Goal: Task Accomplishment & Management: Use online tool/utility

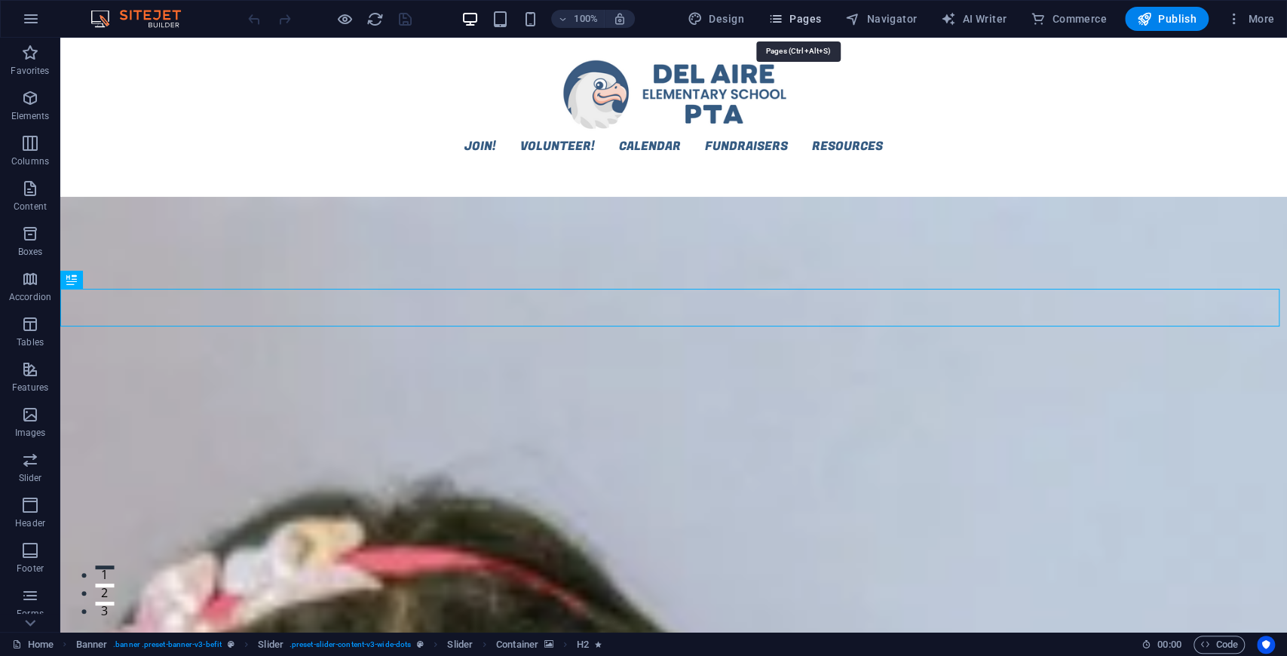
click at [798, 17] on span "Pages" at bounding box center [794, 18] width 53 height 15
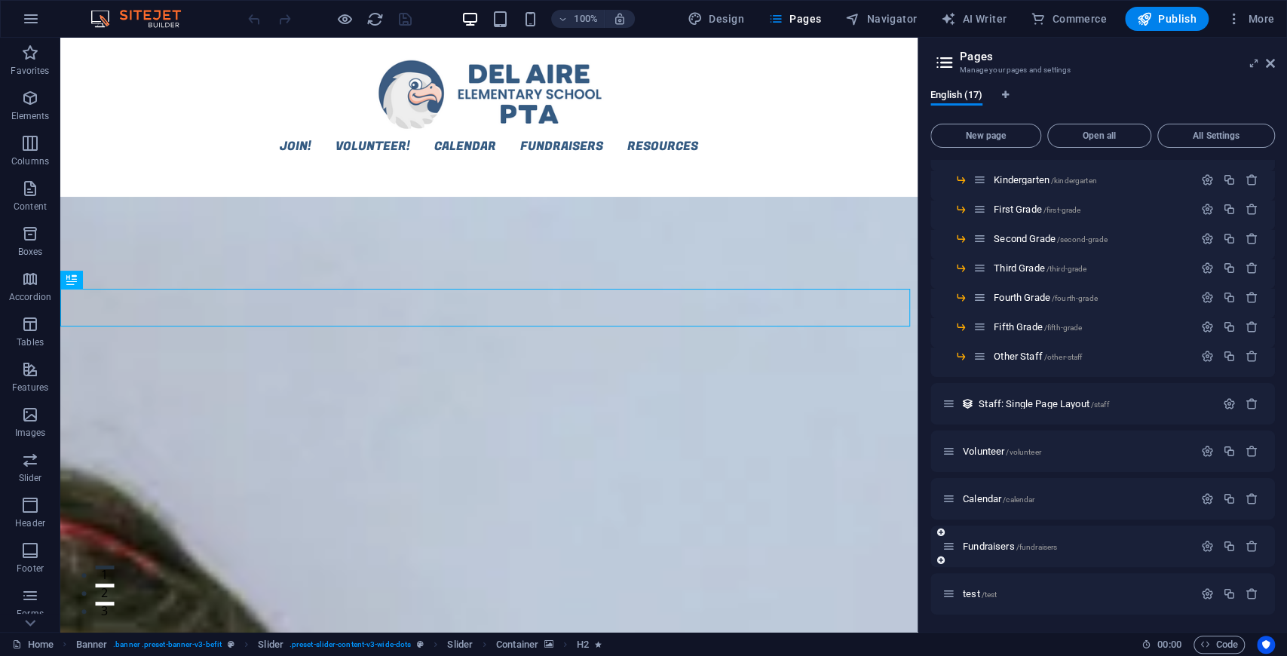
scroll to position [167, 0]
click at [950, 551] on icon at bounding box center [949, 545] width 13 height 13
click at [989, 547] on span "Fundraisers /fundraisers" at bounding box center [1010, 545] width 94 height 11
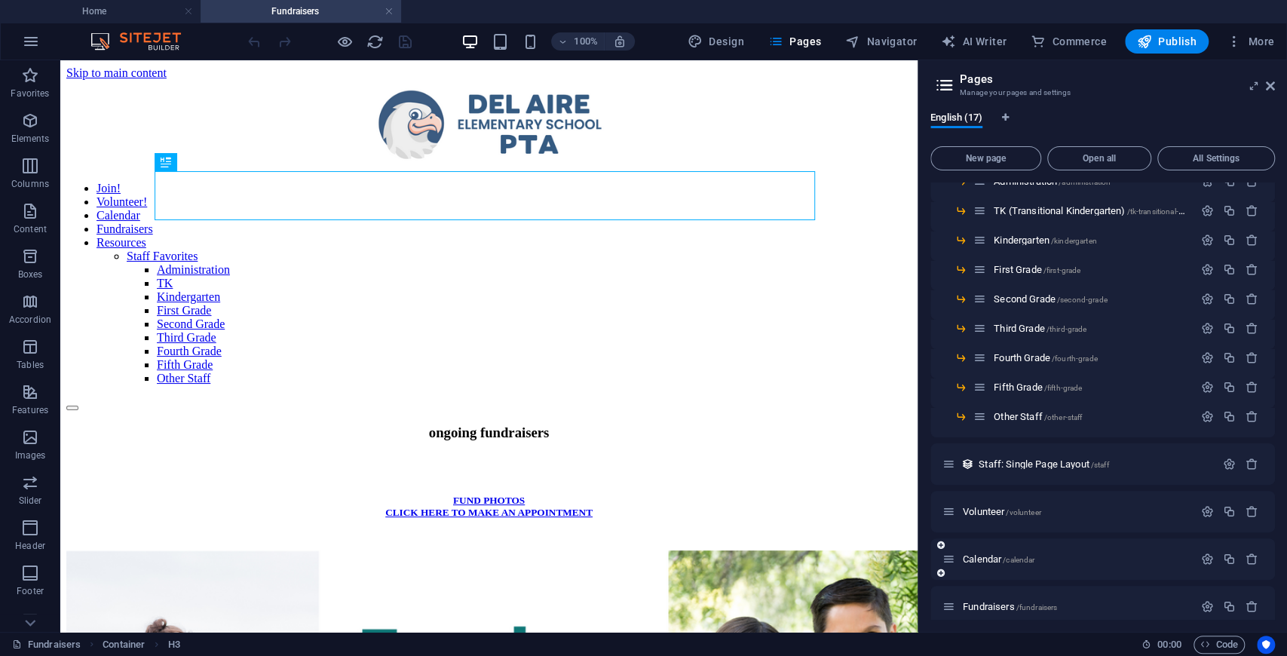
scroll to position [0, 0]
click at [83, 164] on span "Container" at bounding box center [102, 162] width 39 height 9
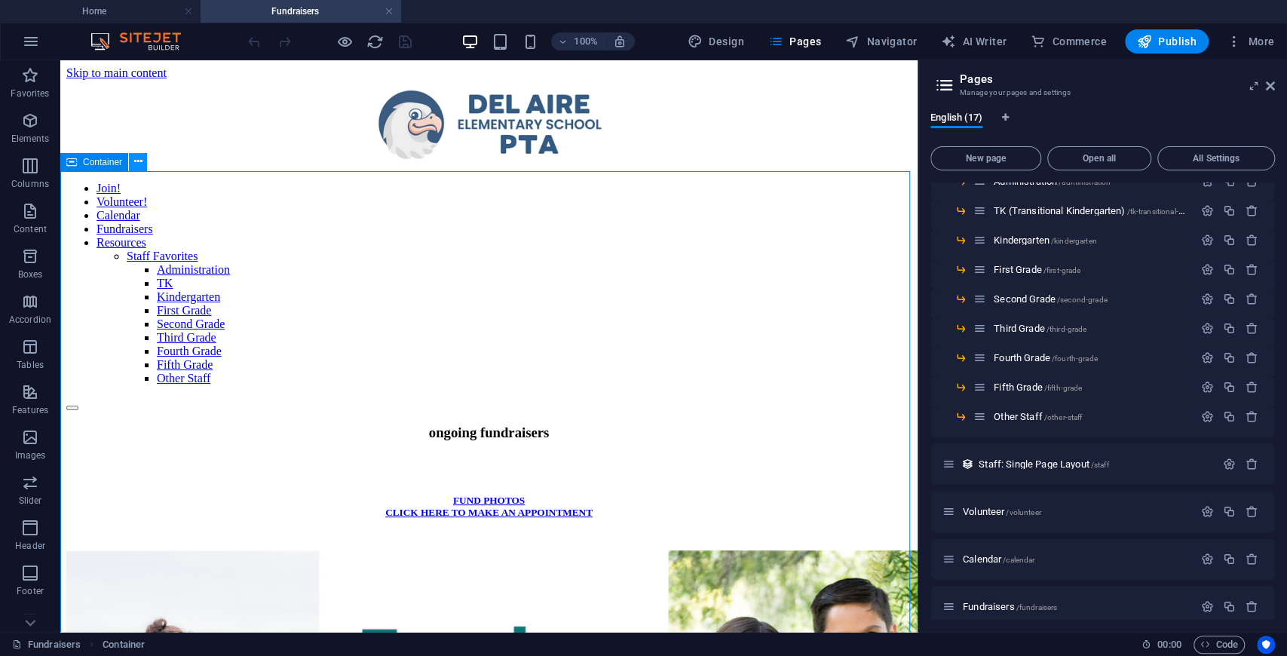
click at [134, 167] on icon at bounding box center [138, 162] width 8 height 16
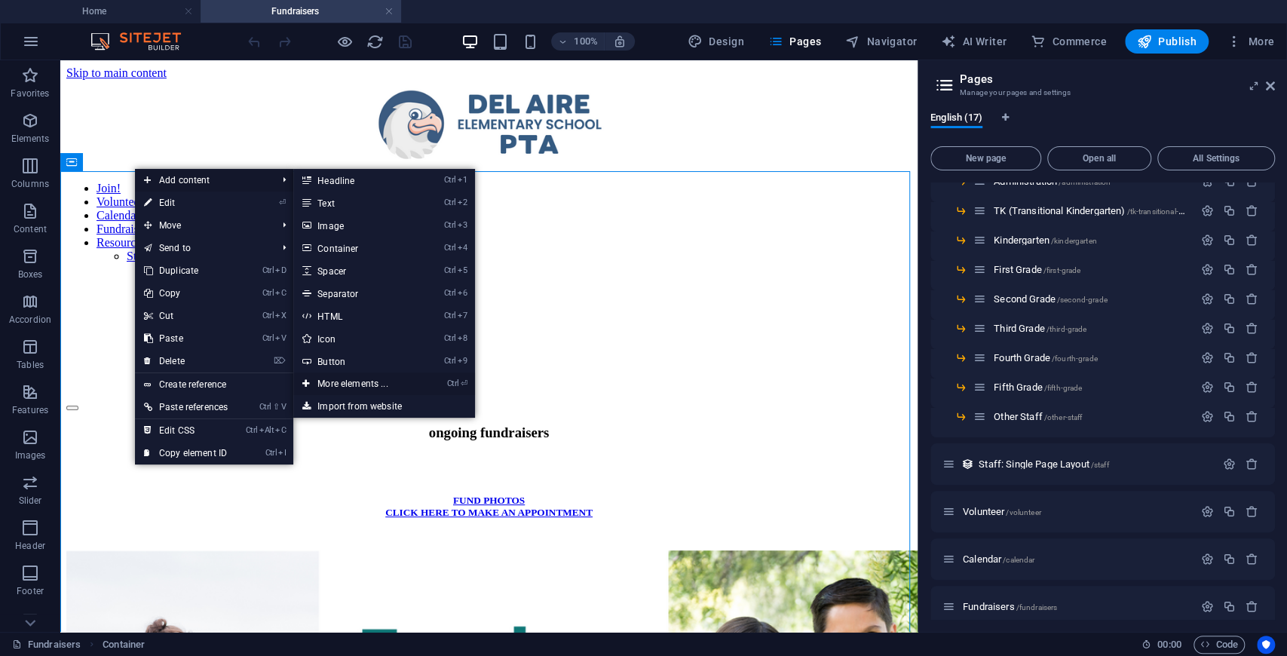
drag, startPoint x: 341, startPoint y: 383, endPoint x: 23, endPoint y: 326, distance: 323.3
click at [341, 383] on link "Ctrl ⏎ More elements ..." at bounding box center [355, 383] width 124 height 23
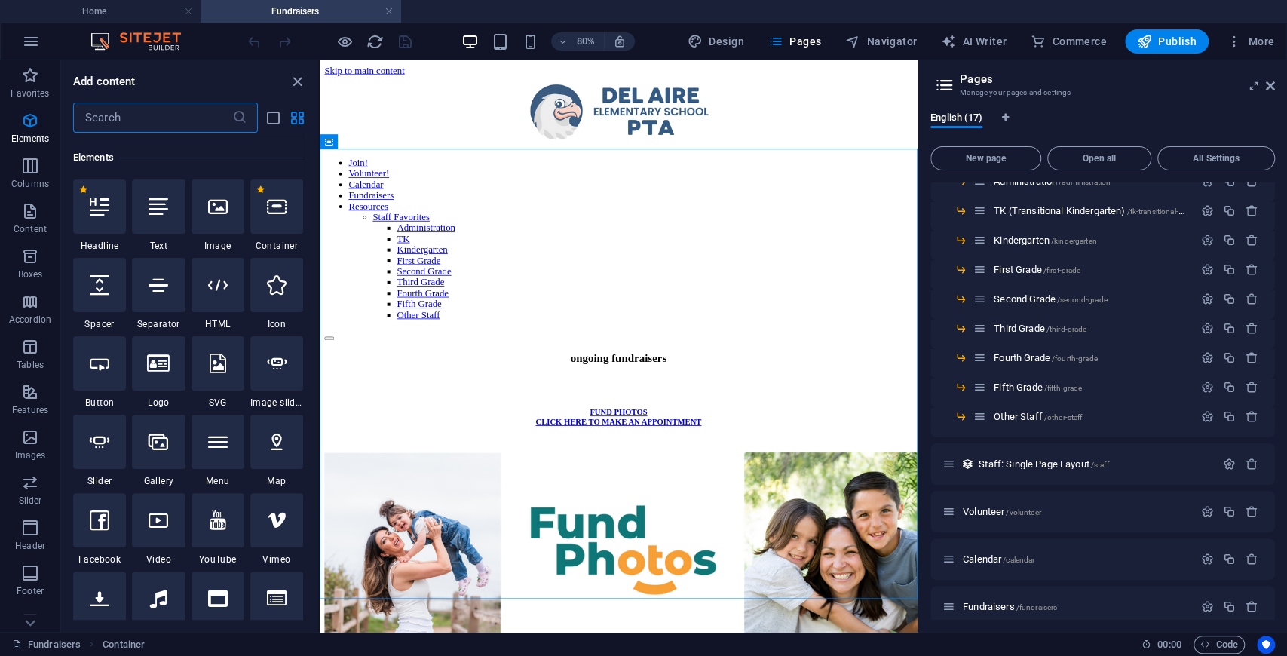
scroll to position [161, 0]
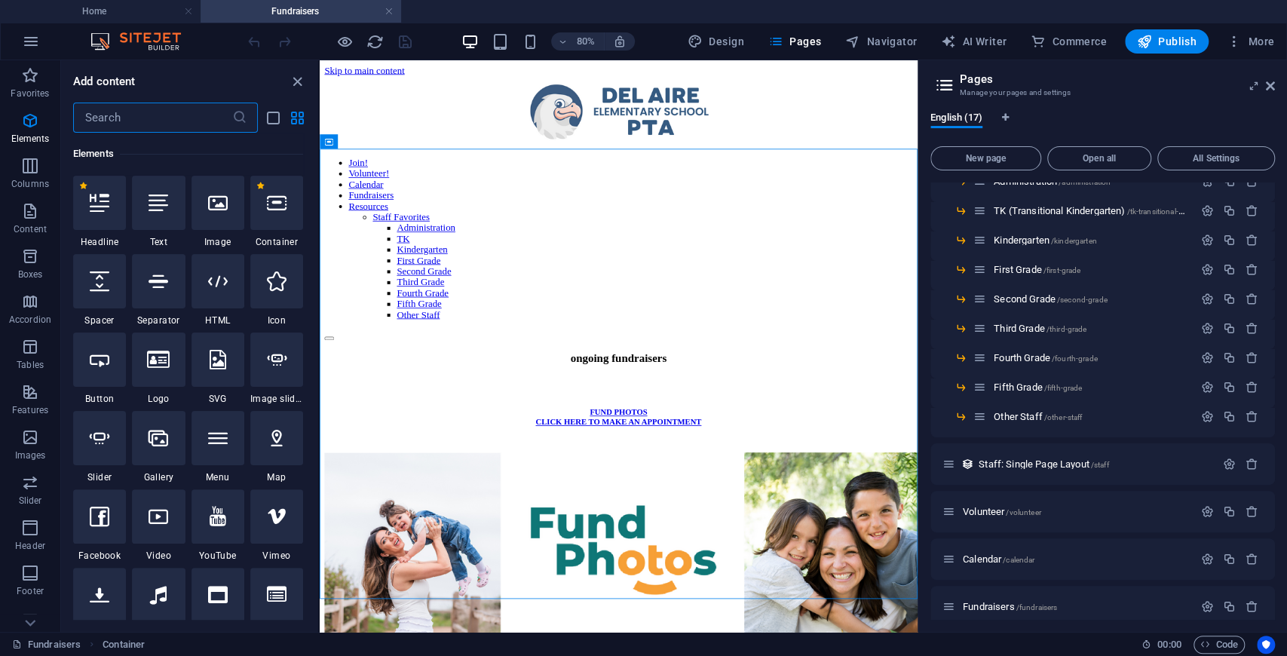
click at [158, 120] on input "text" at bounding box center [152, 118] width 159 height 30
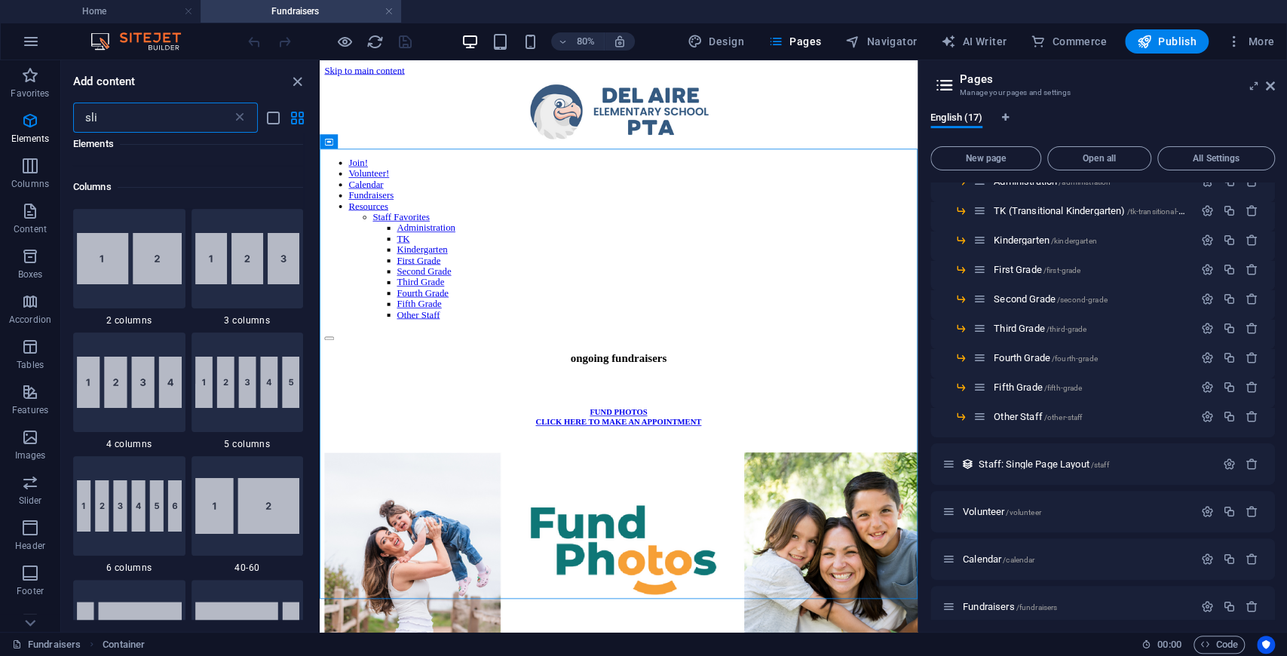
scroll to position [0, 0]
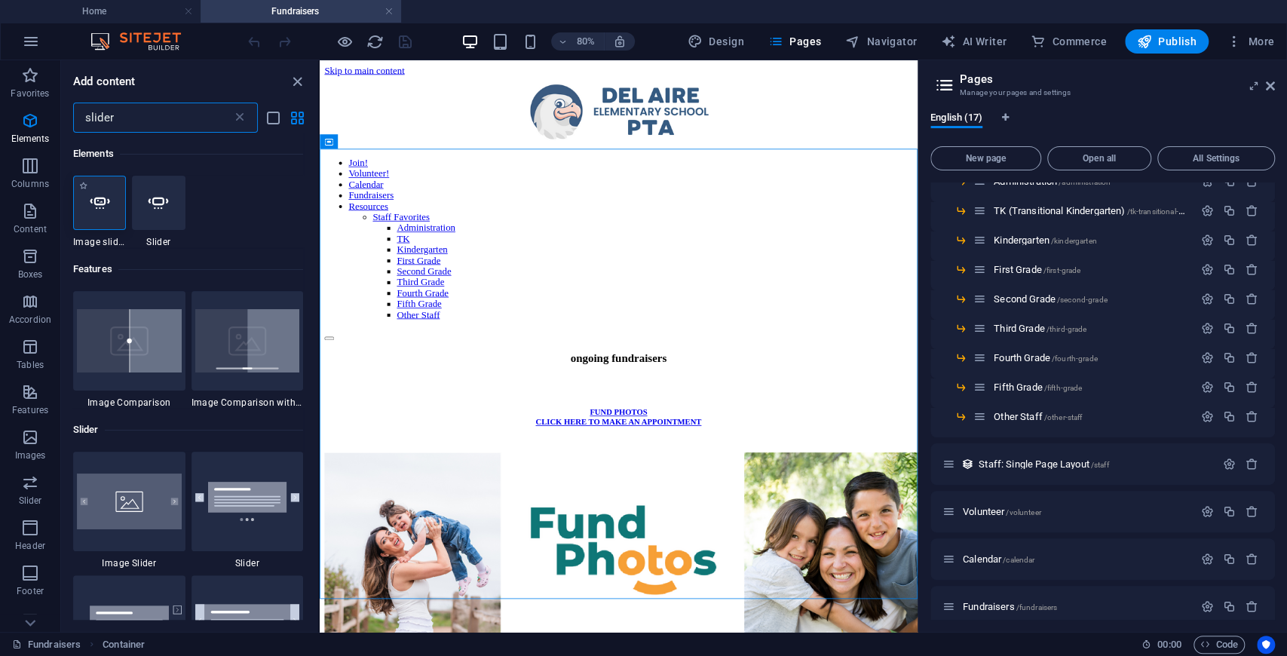
type input "slider"
click at [103, 207] on icon at bounding box center [100, 203] width 20 height 20
select select "ms"
select select "s"
select select "progressive"
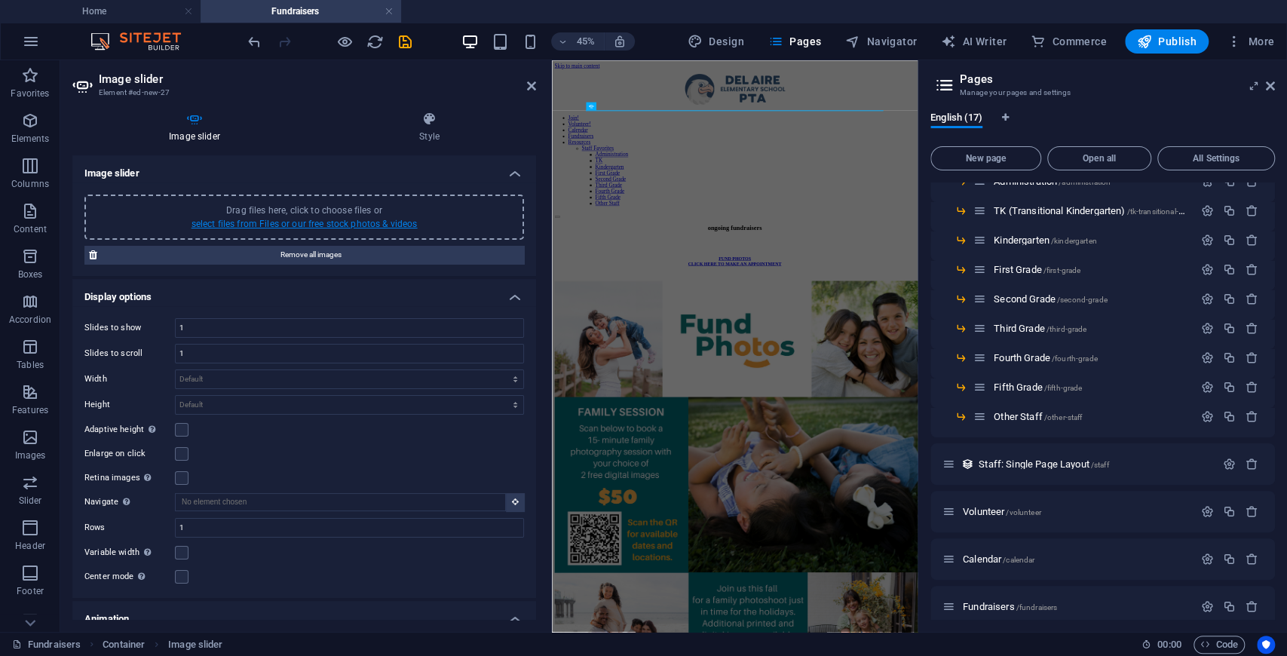
click at [324, 221] on link "select files from Files or our free stock photos & videos" at bounding box center [305, 224] width 226 height 11
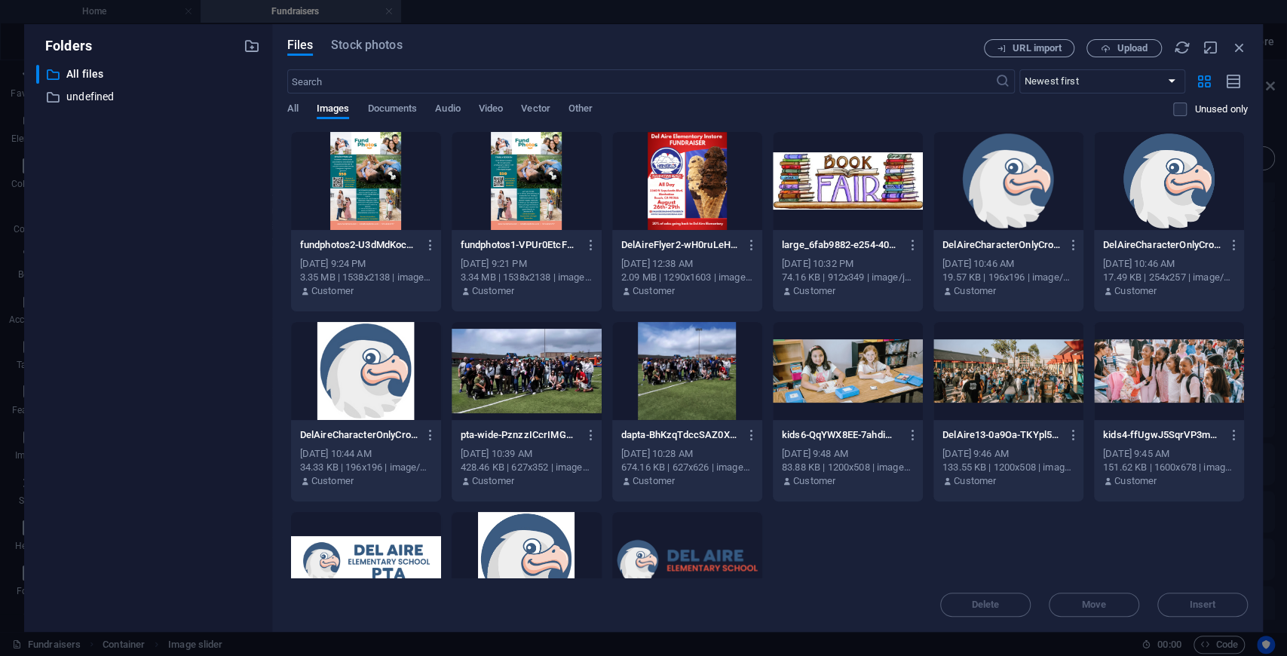
click at [376, 208] on div at bounding box center [366, 181] width 150 height 98
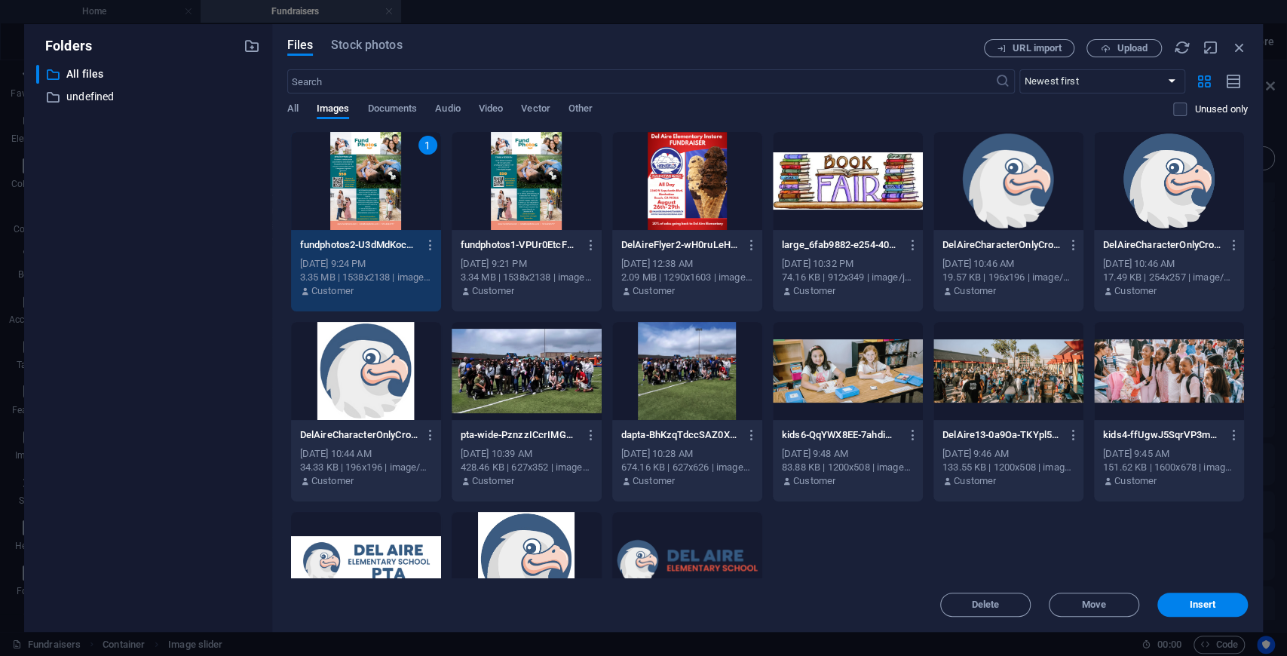
click at [537, 202] on div at bounding box center [527, 181] width 150 height 98
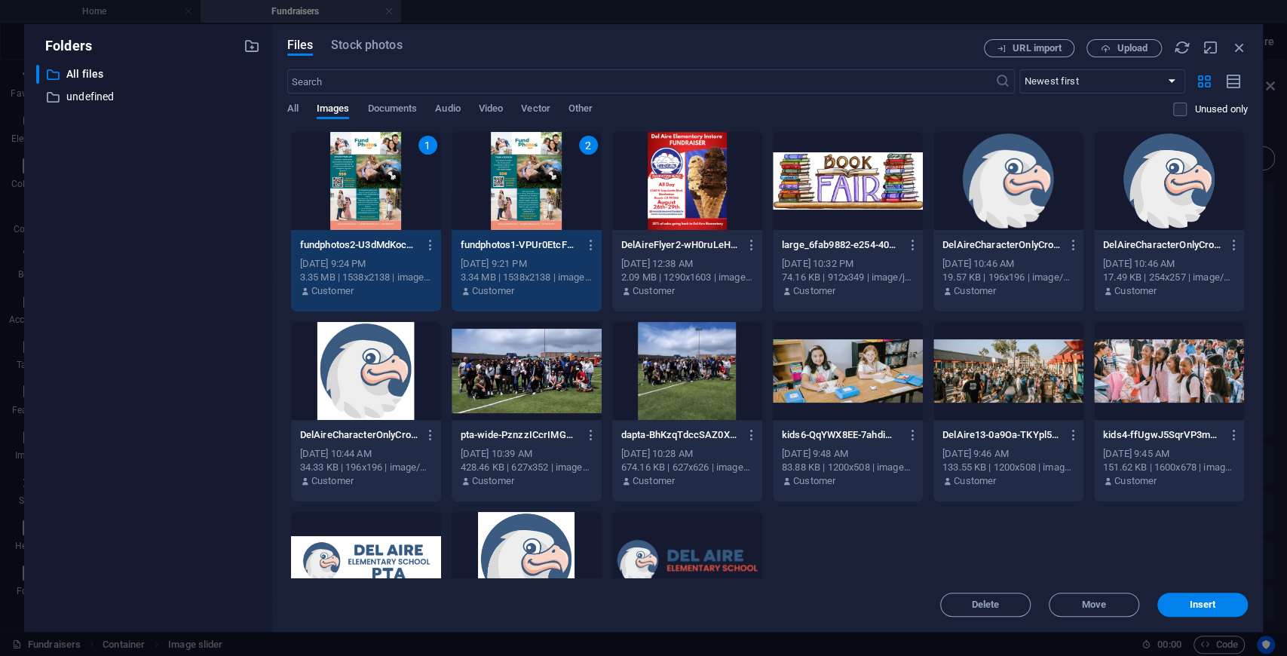
click at [375, 187] on div "1" at bounding box center [366, 181] width 150 height 98
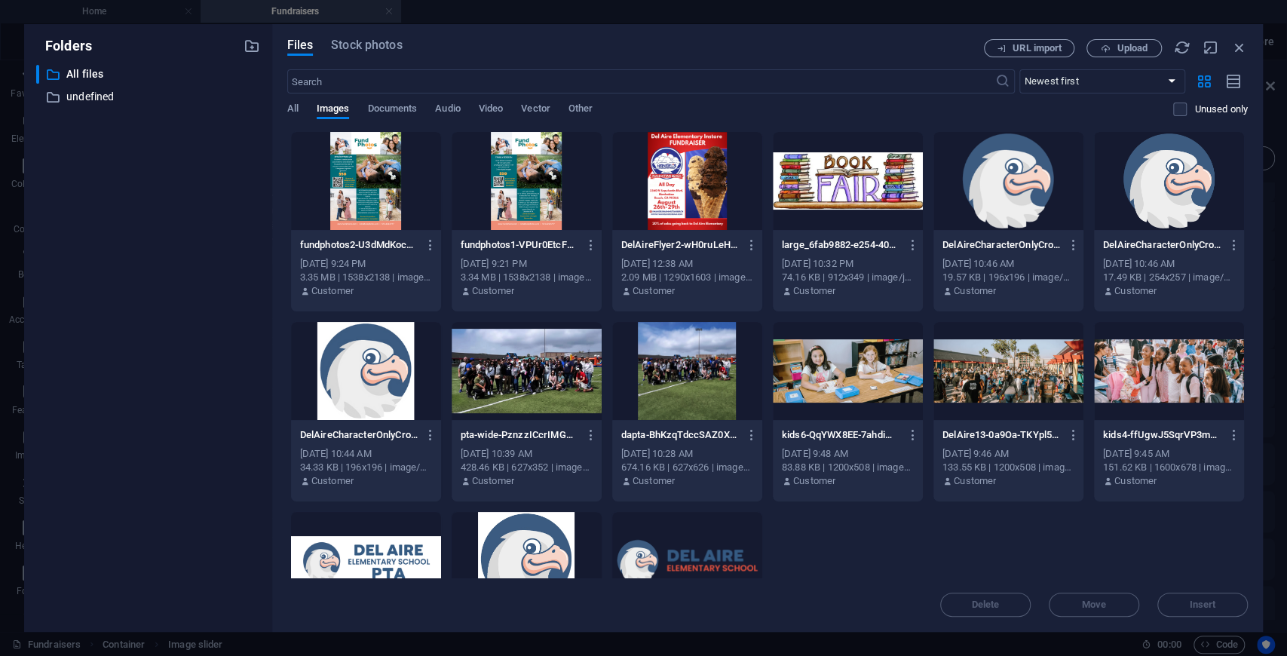
click at [519, 188] on div at bounding box center [527, 181] width 150 height 98
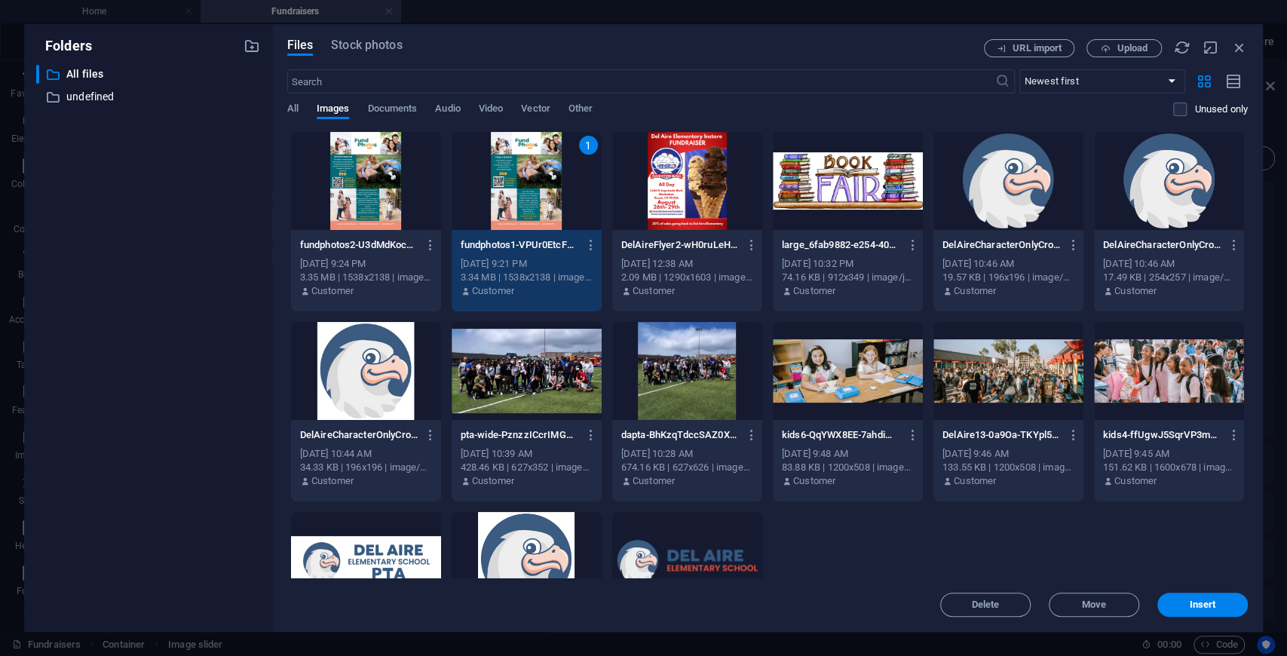
click at [357, 188] on div at bounding box center [366, 181] width 150 height 98
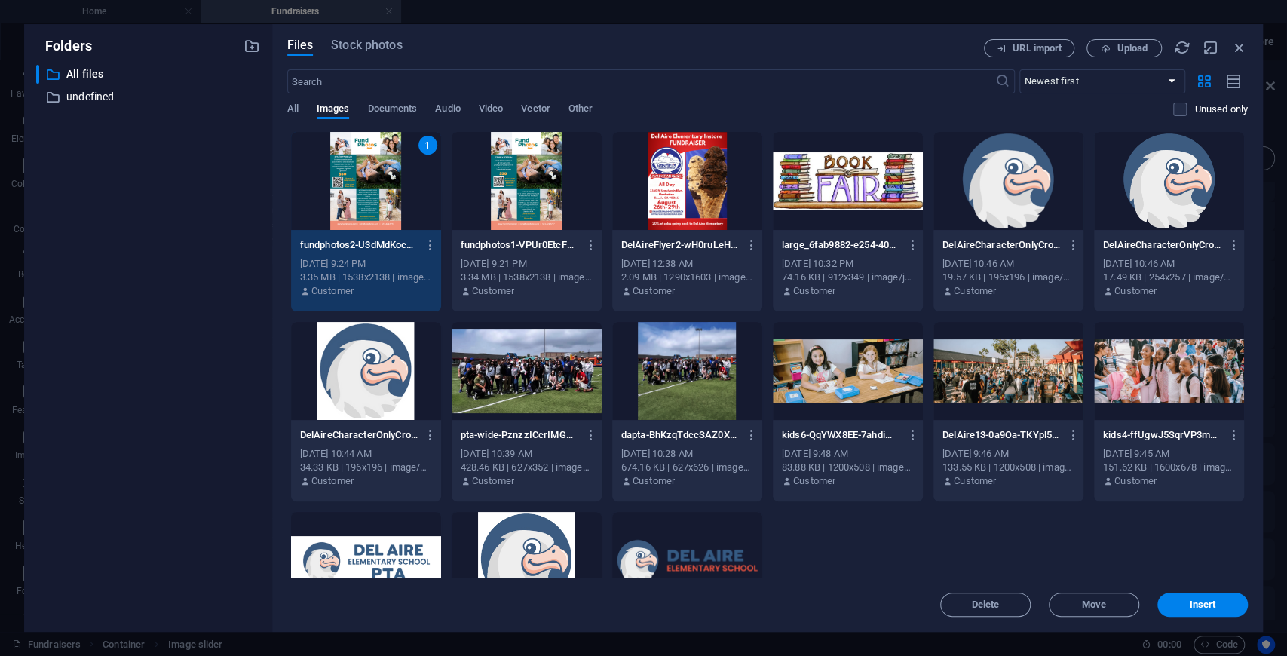
drag, startPoint x: 556, startPoint y: 184, endPoint x: 507, endPoint y: 182, distance: 49.0
click at [556, 184] on div at bounding box center [527, 181] width 150 height 98
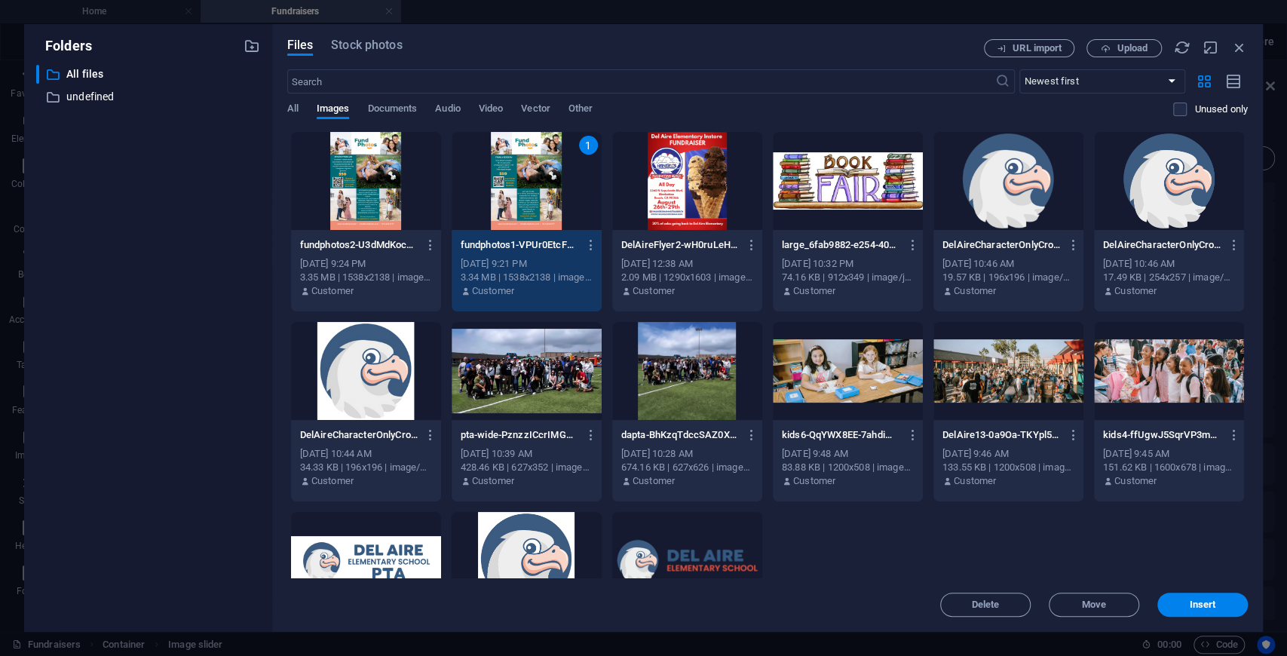
click at [376, 189] on div at bounding box center [366, 181] width 150 height 98
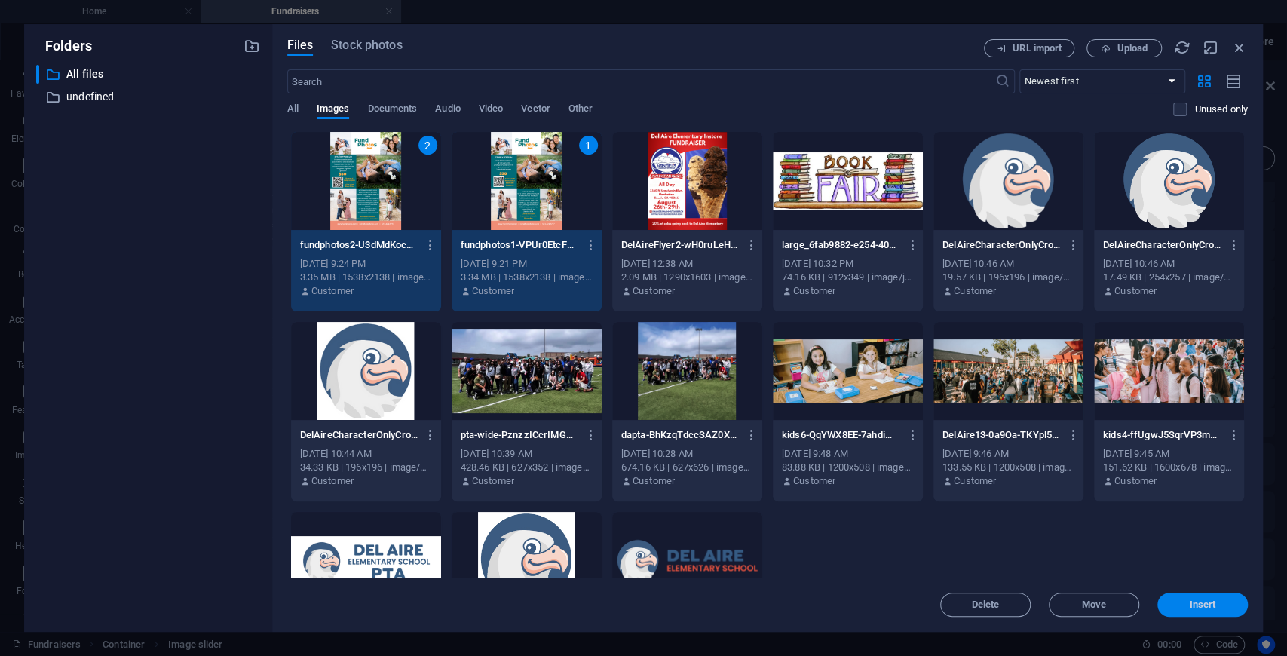
click at [1184, 599] on button "Insert" at bounding box center [1202, 605] width 90 height 24
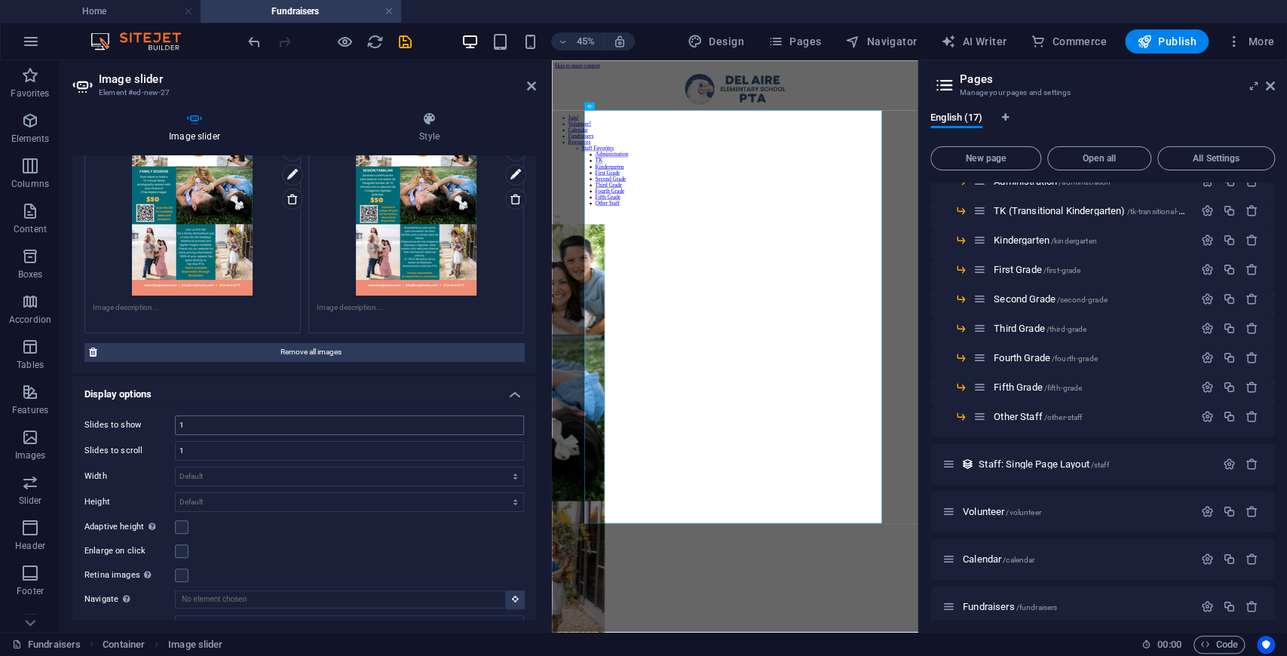
scroll to position [151, 0]
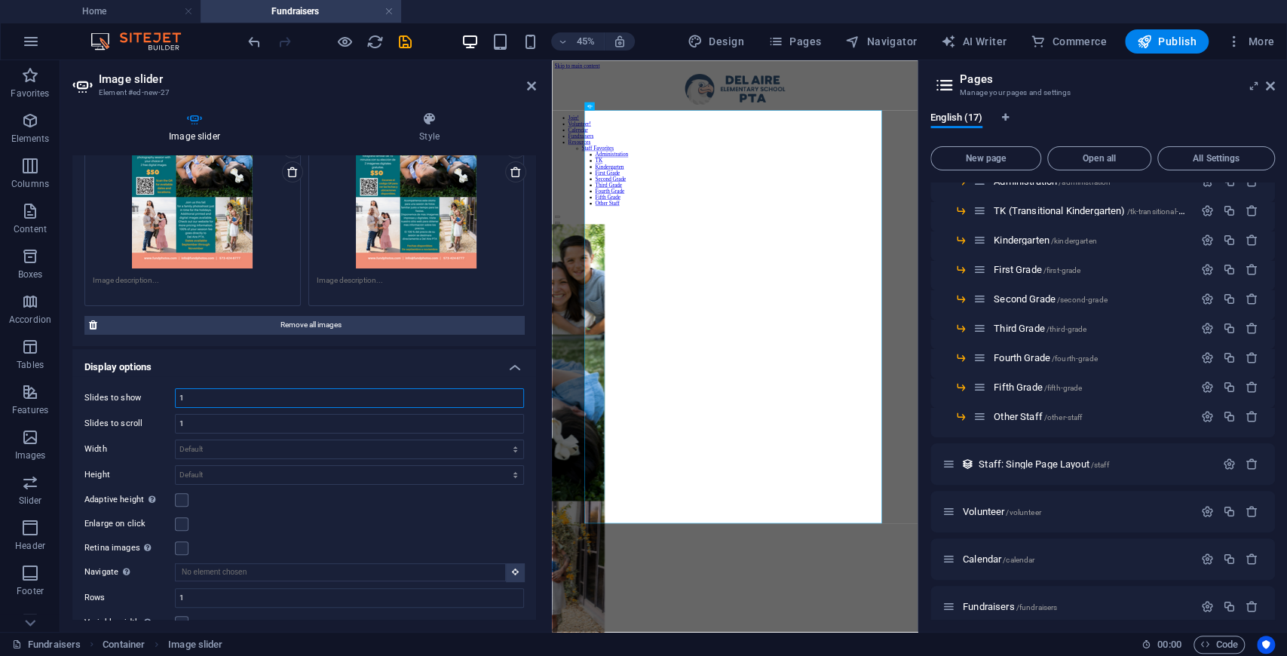
drag, startPoint x: 226, startPoint y: 400, endPoint x: 167, endPoint y: 397, distance: 59.6
click at [164, 397] on div "Slides to show 1" at bounding box center [304, 398] width 440 height 20
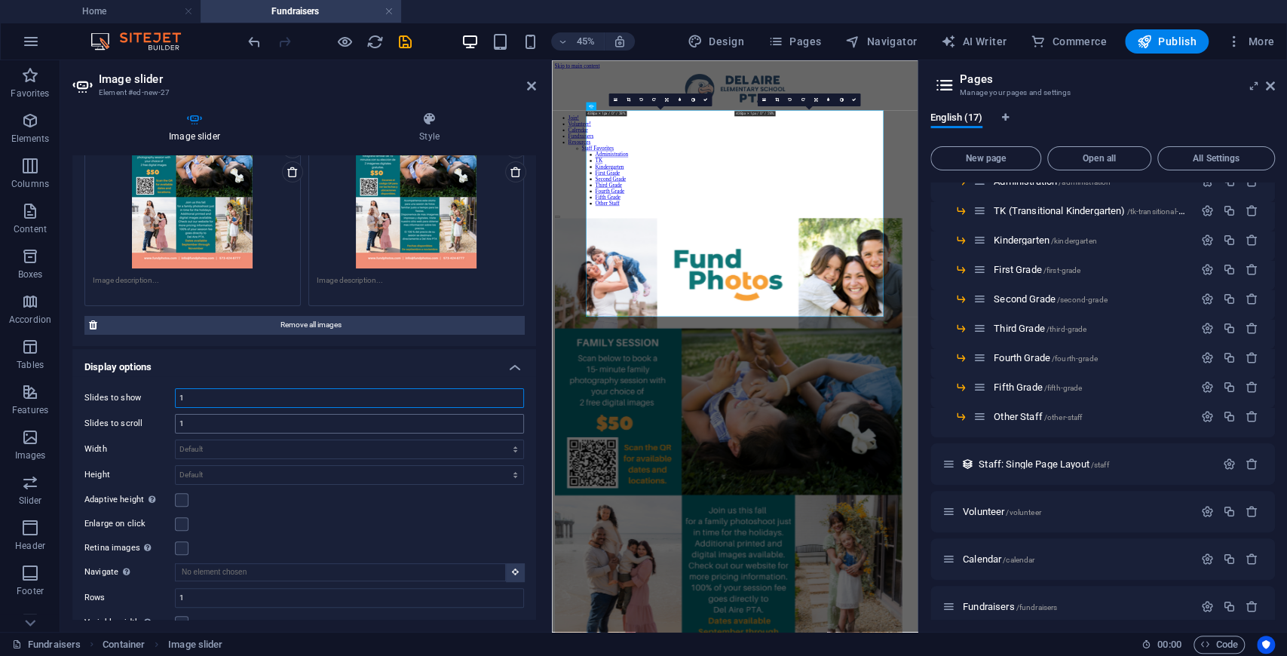
type input "1"
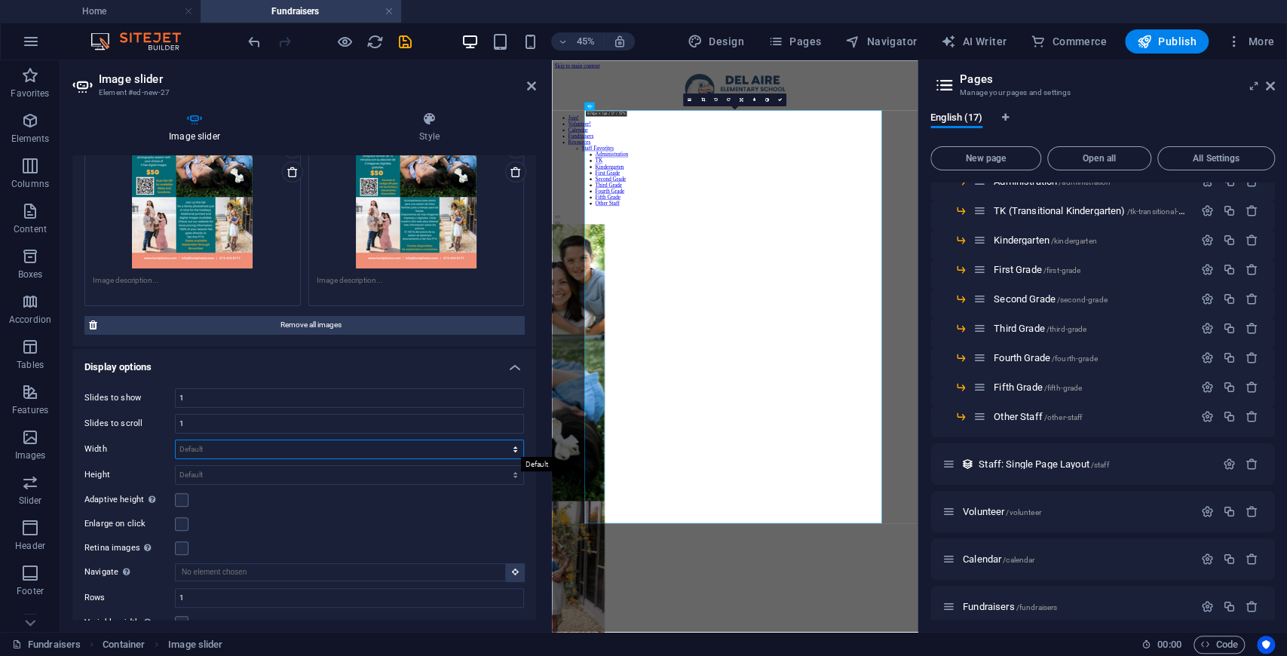
click at [456, 444] on select "Default px % rem em vw vh" at bounding box center [350, 449] width 348 height 18
select select "px"
click at [499, 440] on select "Default px % rem em vw vh" at bounding box center [350, 449] width 348 height 18
type input "500"
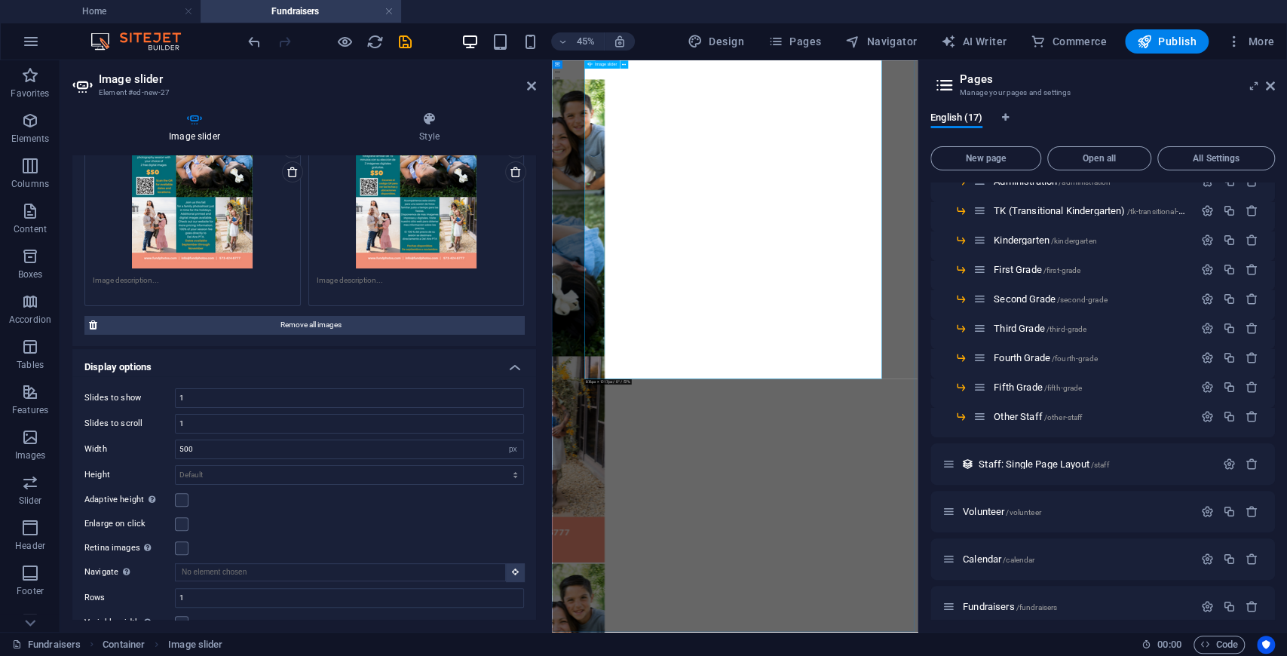
scroll to position [0, 0]
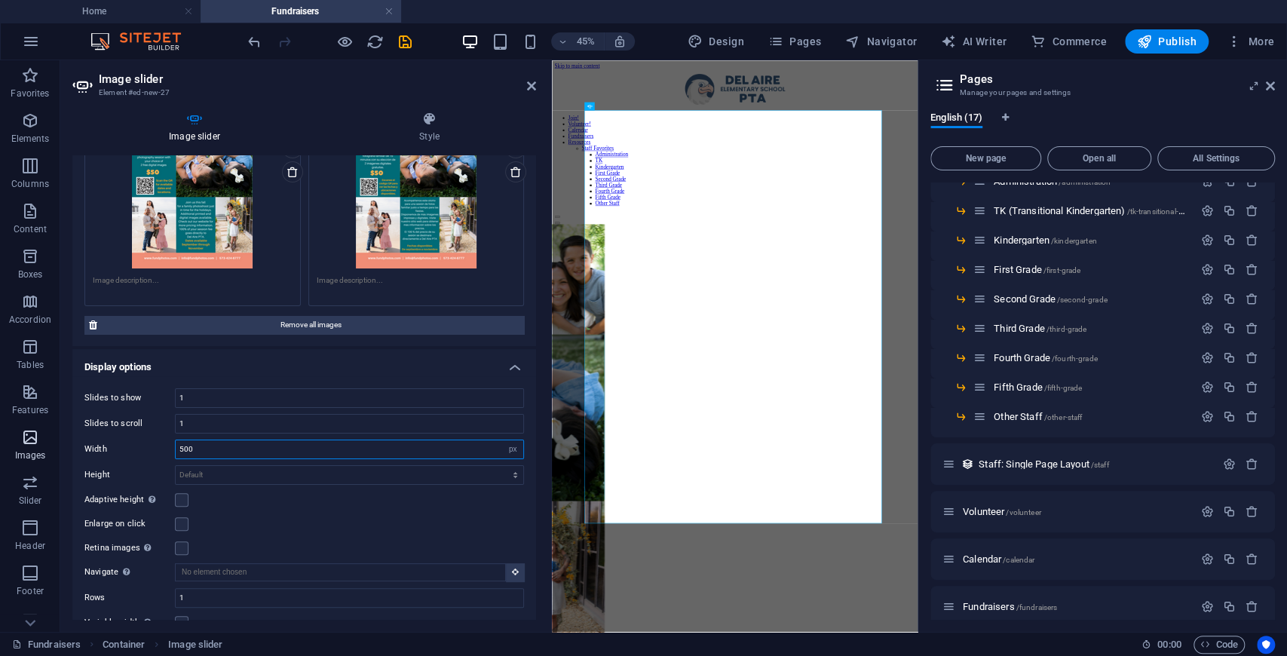
drag, startPoint x: 166, startPoint y: 448, endPoint x: 49, endPoint y: 439, distance: 117.2
click at [49, 439] on section "Favorites Elements Columns Content Boxes Accordion Tables Features Images Slide…" at bounding box center [459, 346] width 918 height 572
click at [511, 449] on select "Default px % rem em vw vh" at bounding box center [512, 449] width 21 height 18
select select "default"
click at [502, 440] on select "Default px % rem em vw vh" at bounding box center [512, 449] width 21 height 18
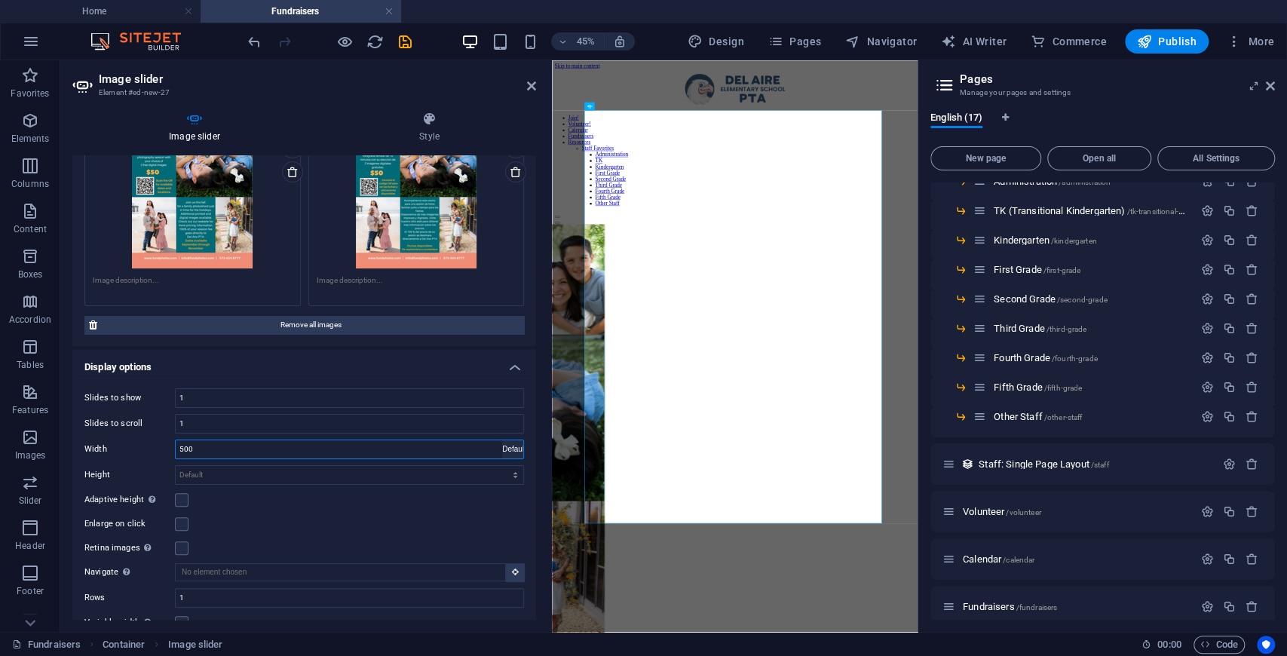
select select "DISABLED_OPTION_VALUE"
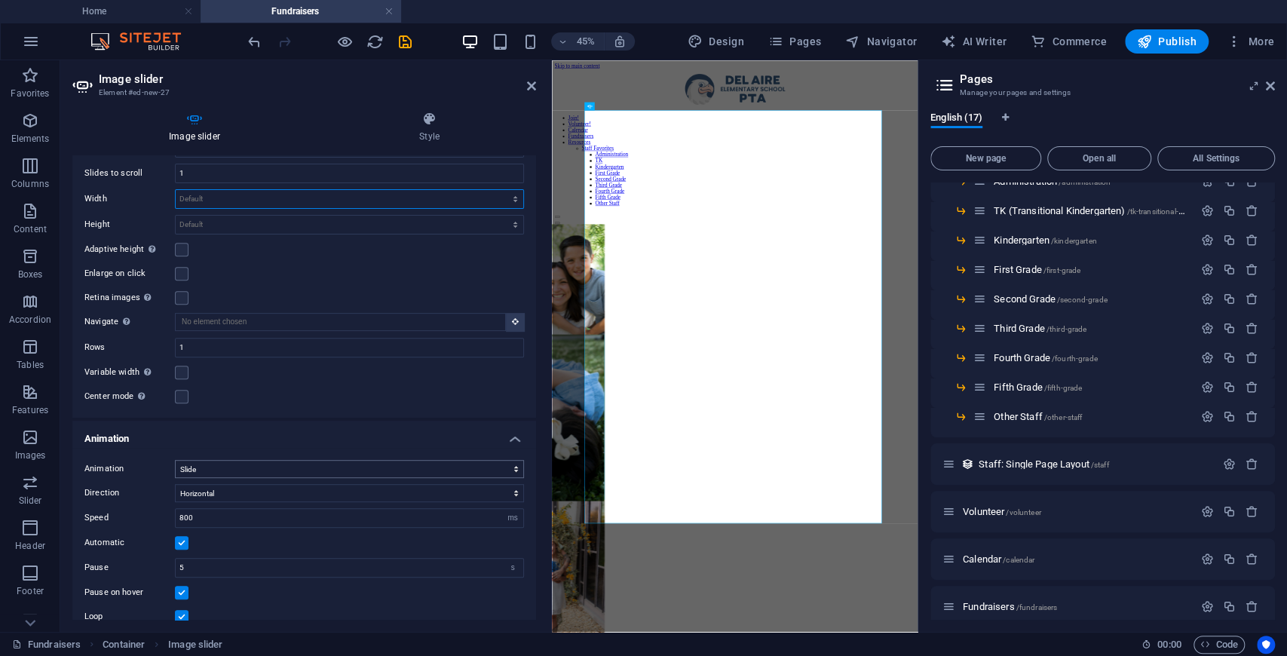
scroll to position [402, 0]
click at [262, 466] on select "Slide Fade" at bounding box center [349, 468] width 349 height 18
click at [258, 493] on select "Horizontal Vertical" at bounding box center [349, 492] width 349 height 18
click at [258, 492] on select "Horizontal Vertical" at bounding box center [349, 492] width 349 height 18
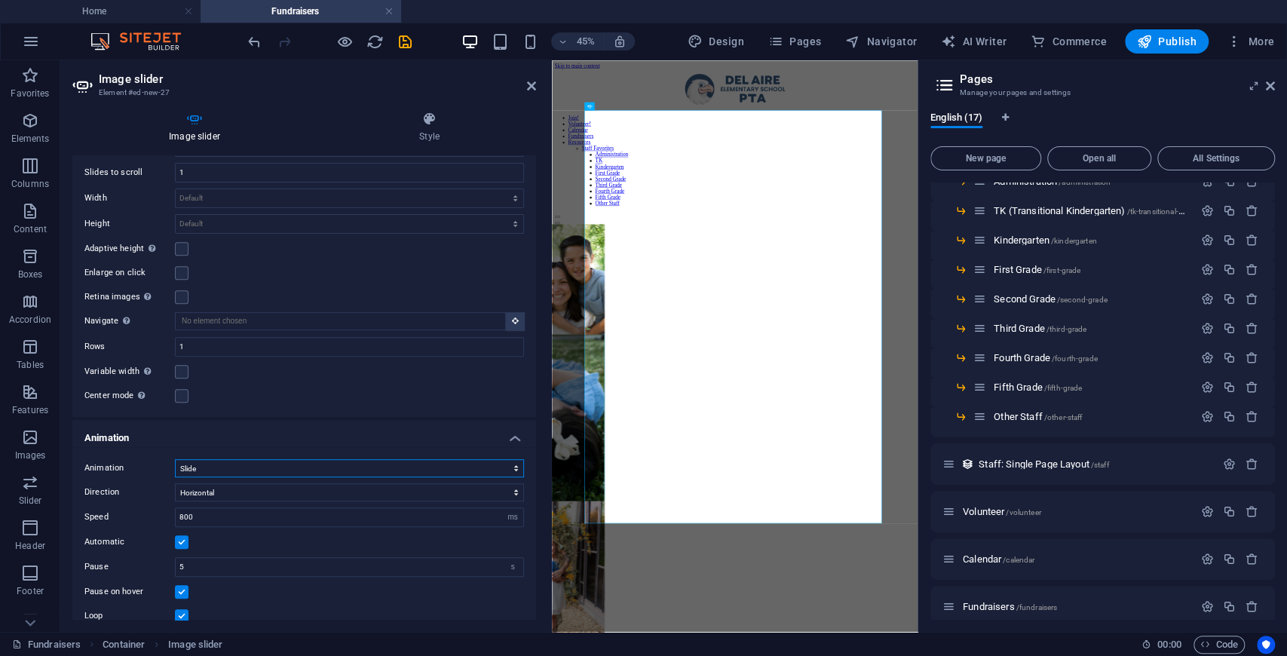
click at [265, 471] on select "Slide Fade" at bounding box center [349, 468] width 349 height 18
select select "fade"
click at [175, 459] on select "Slide Fade" at bounding box center [349, 468] width 349 height 18
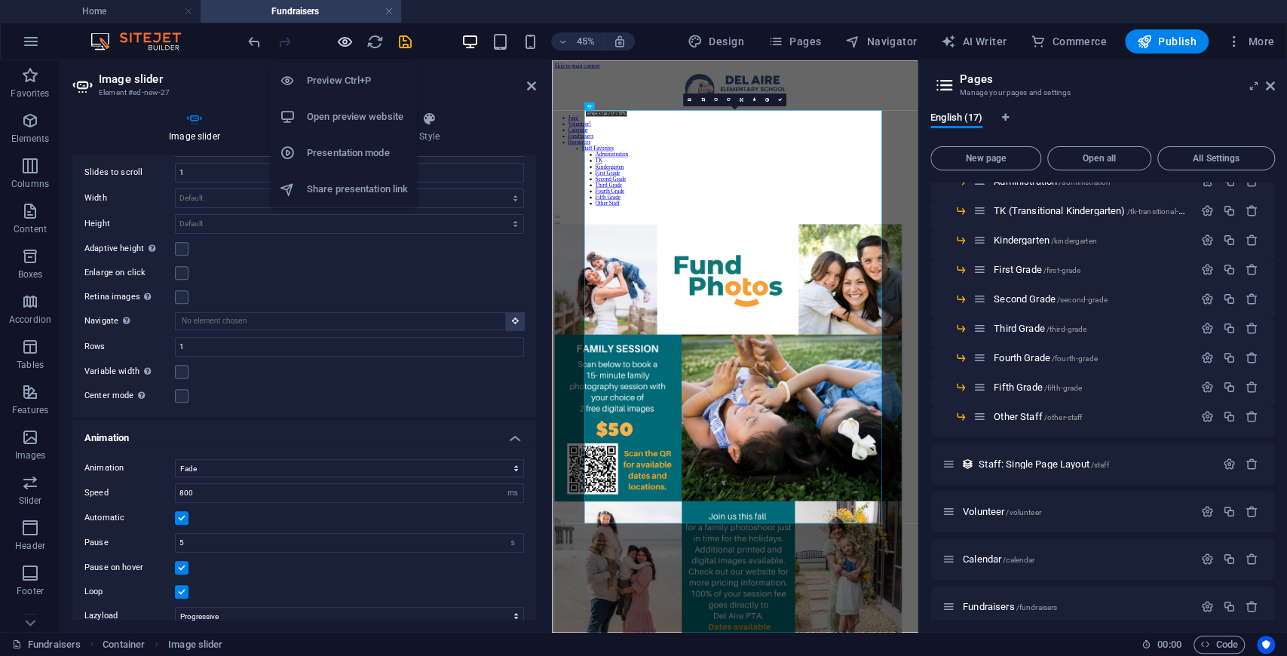
click at [346, 44] on icon "button" at bounding box center [344, 41] width 17 height 17
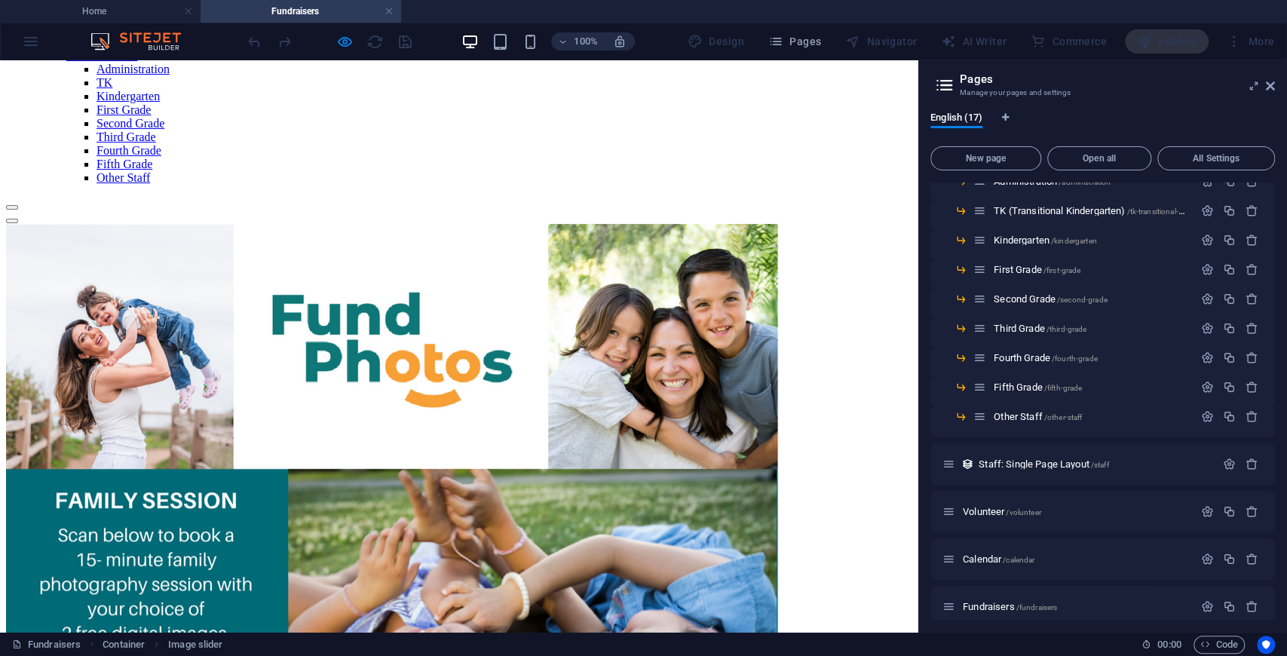
scroll to position [0, 0]
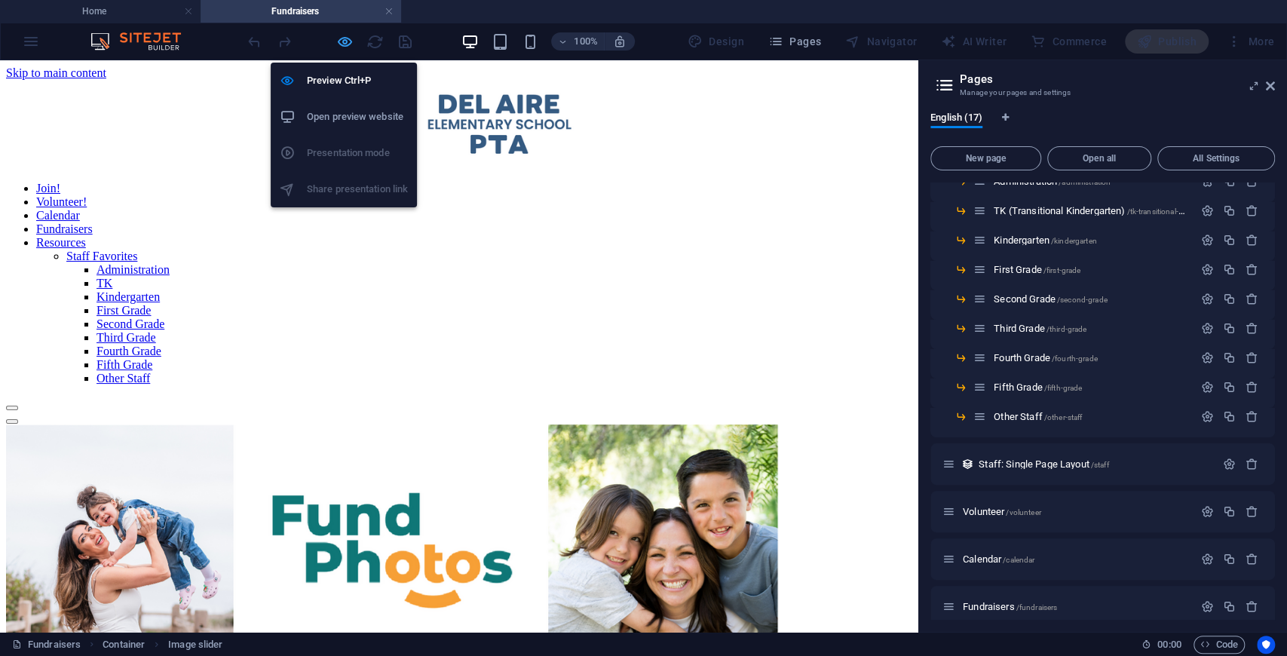
click at [349, 38] on icon "button" at bounding box center [344, 41] width 17 height 17
select select "fade"
select select "ms"
select select "s"
select select "progressive"
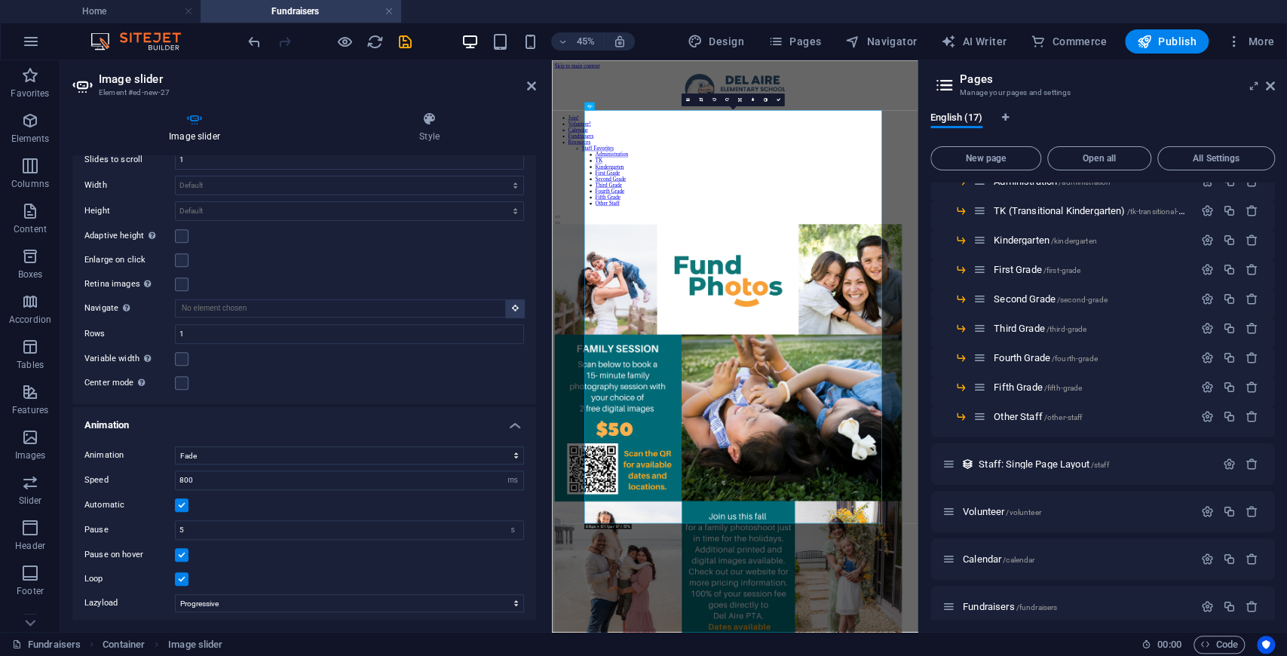
scroll to position [463, 0]
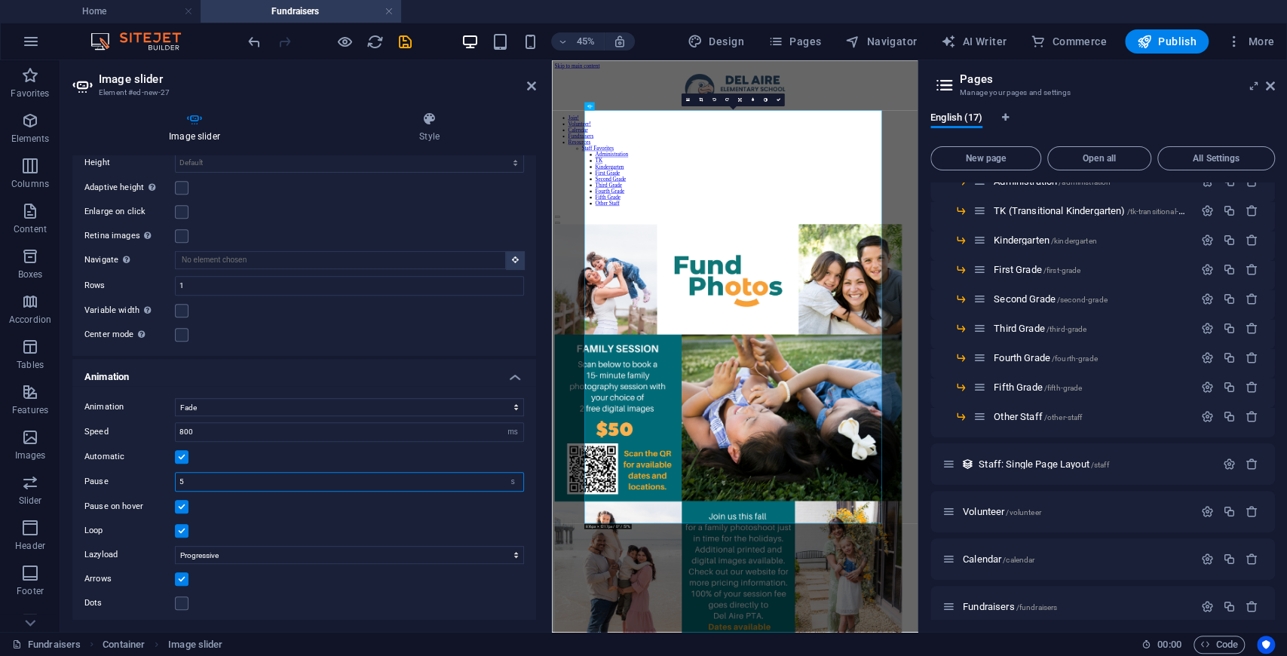
drag, startPoint x: 210, startPoint y: 475, endPoint x: 176, endPoint y: 474, distance: 34.0
click at [169, 474] on div "Pause 5 s ms" at bounding box center [304, 482] width 440 height 20
click at [225, 551] on select "Off On demand Progressive" at bounding box center [349, 555] width 349 height 18
click at [223, 553] on select "Off On demand Progressive" at bounding box center [349, 555] width 349 height 18
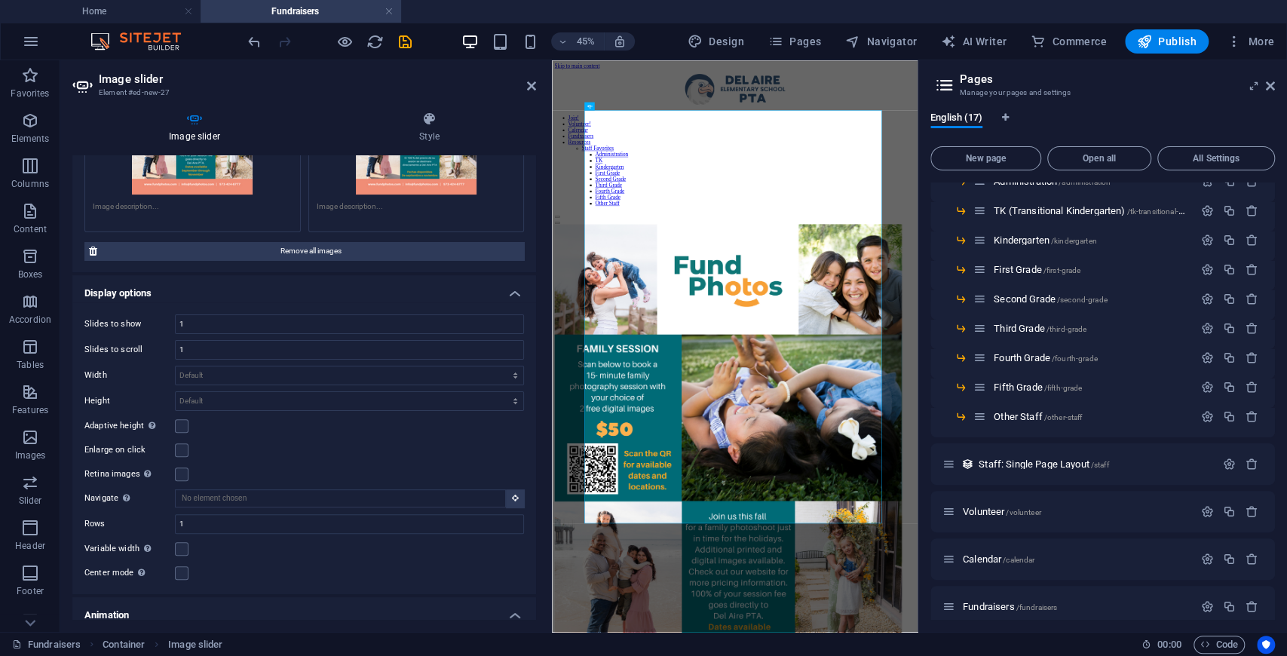
scroll to position [251, 0]
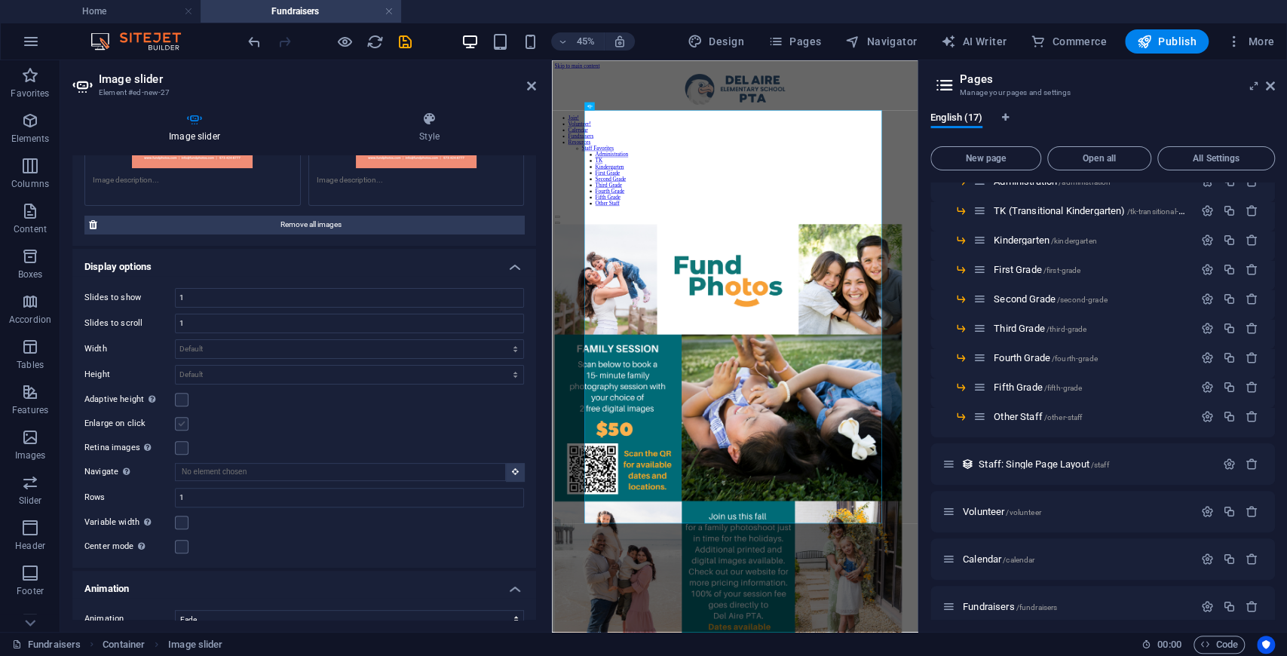
click at [180, 420] on label at bounding box center [182, 424] width 14 height 14
click at [0, 0] on input "Enlarge on click" at bounding box center [0, 0] width 0 height 0
click at [223, 374] on select "Default px rem em vw vh" at bounding box center [350, 375] width 348 height 18
select select "px"
click at [499, 366] on select "Default px rem em vw vh" at bounding box center [350, 375] width 348 height 18
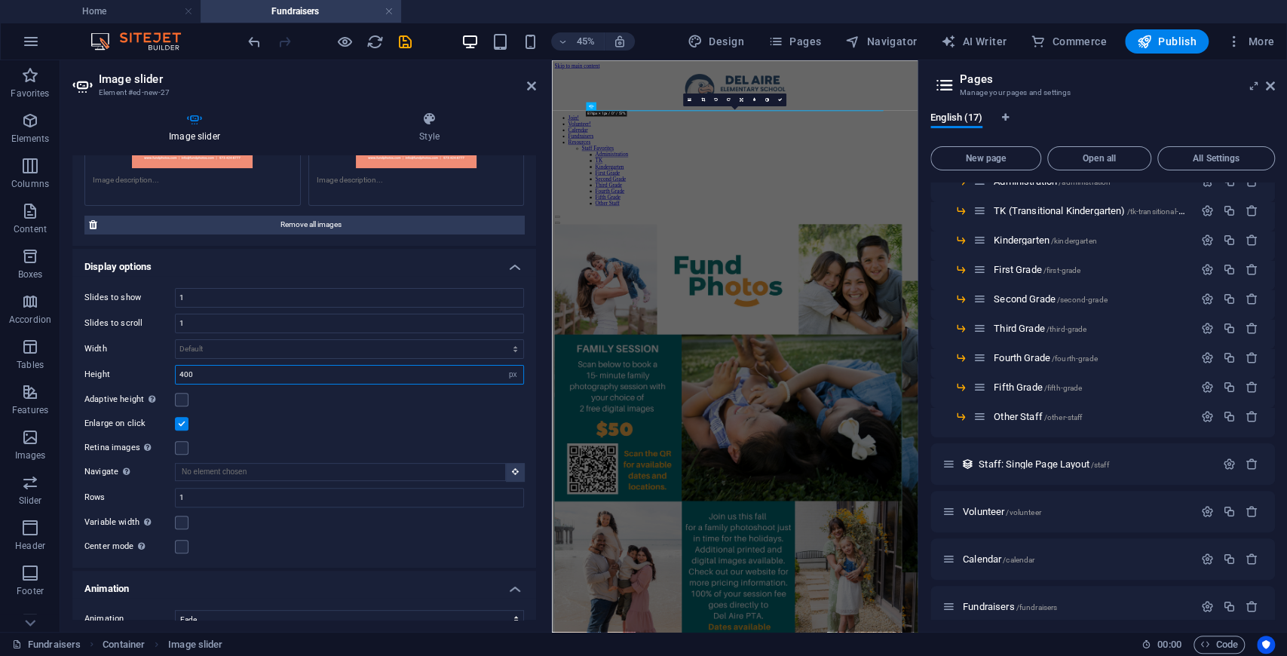
type input "400"
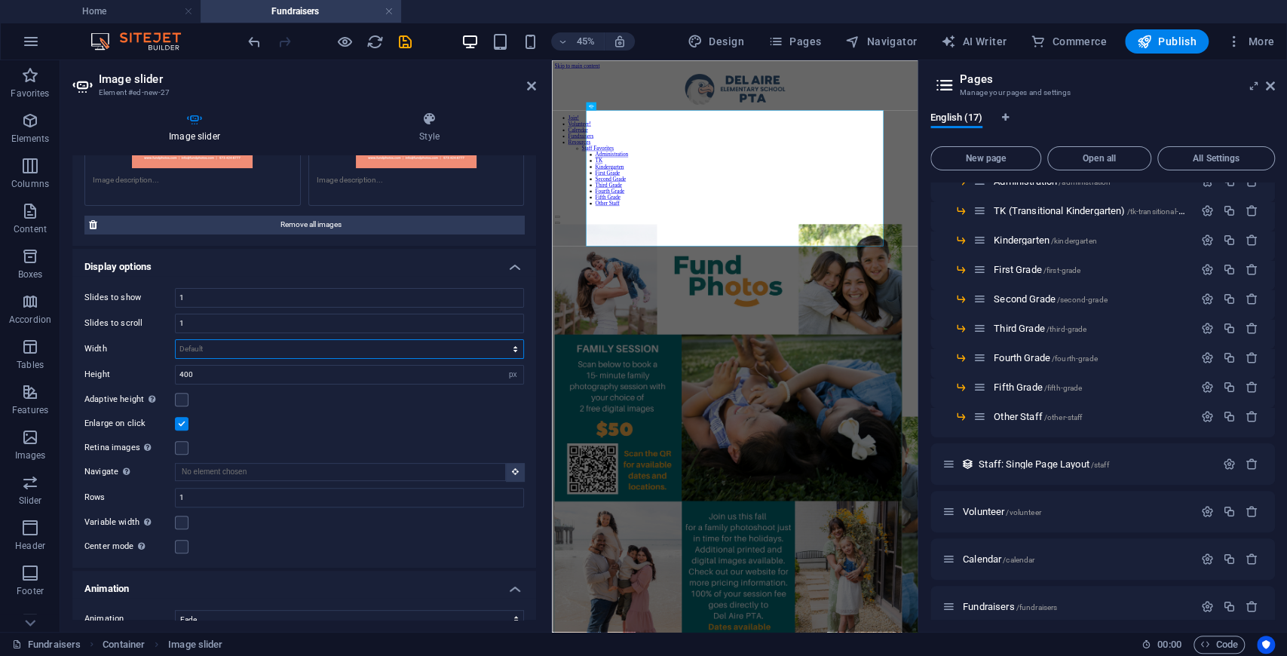
click at [283, 347] on select "Default px % rem em vw vh" at bounding box center [350, 349] width 348 height 18
select select "px"
click at [499, 340] on select "Default px % rem em vw vh" at bounding box center [350, 349] width 348 height 18
type input "400"
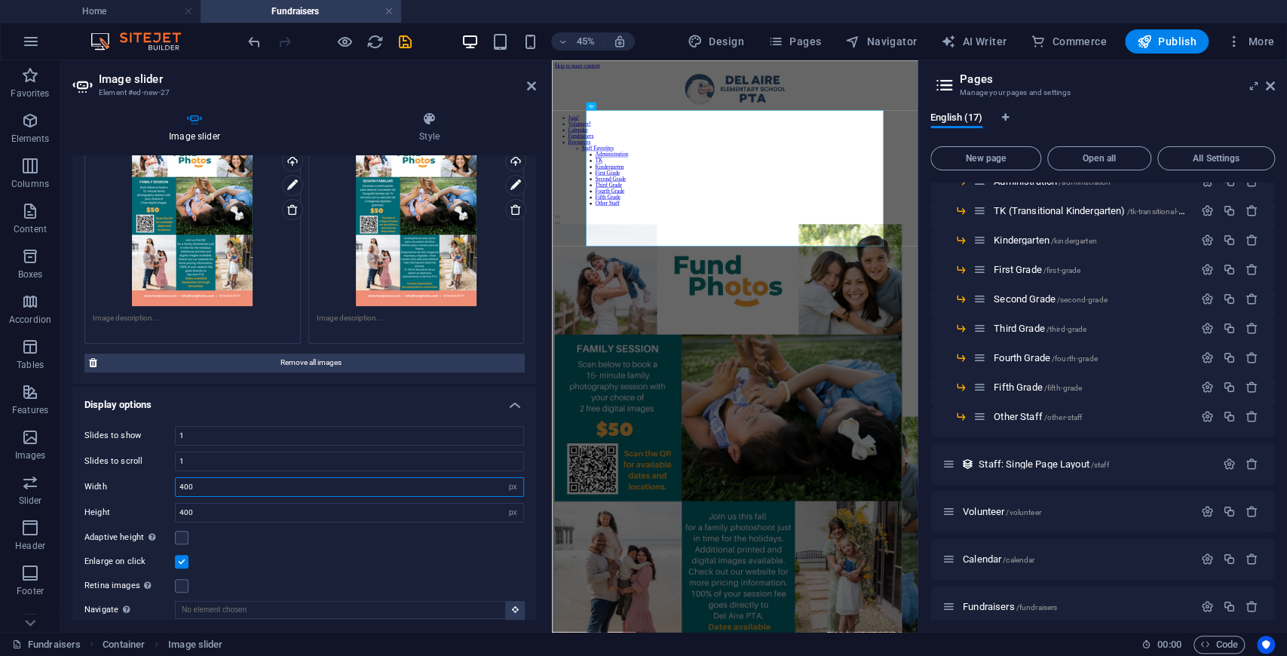
scroll to position [0, 0]
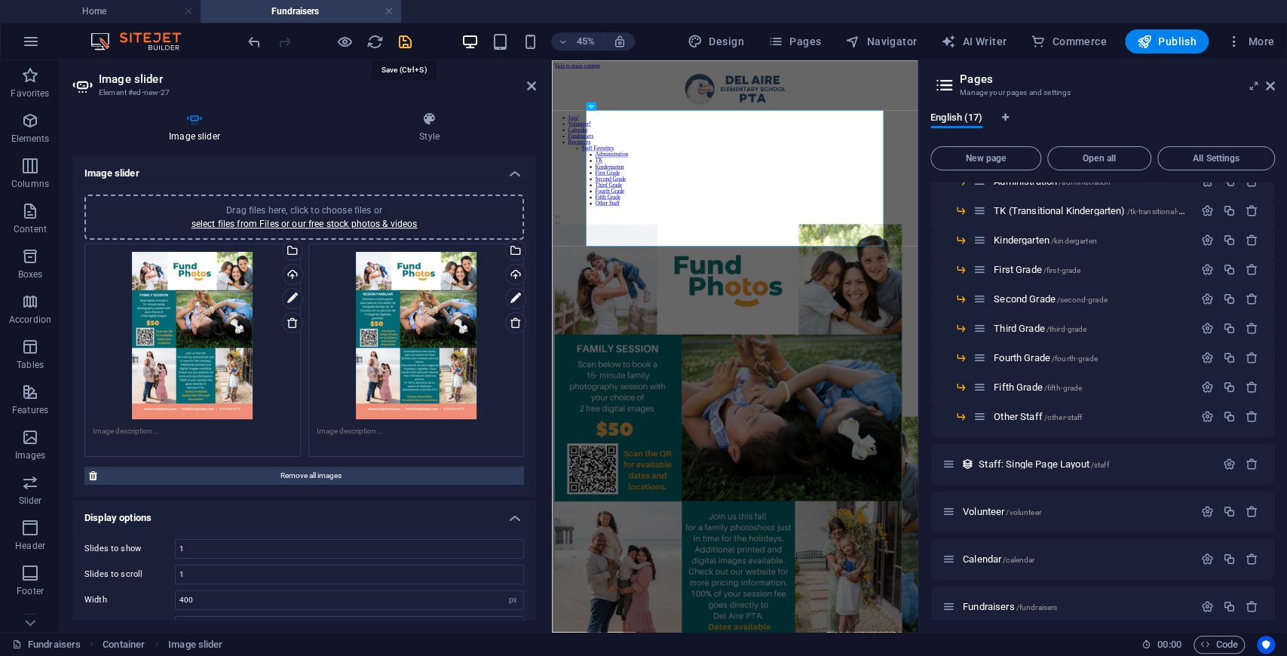
click at [407, 38] on icon "save" at bounding box center [405, 41] width 17 height 17
select select "px"
select select "fade"
select select "ms"
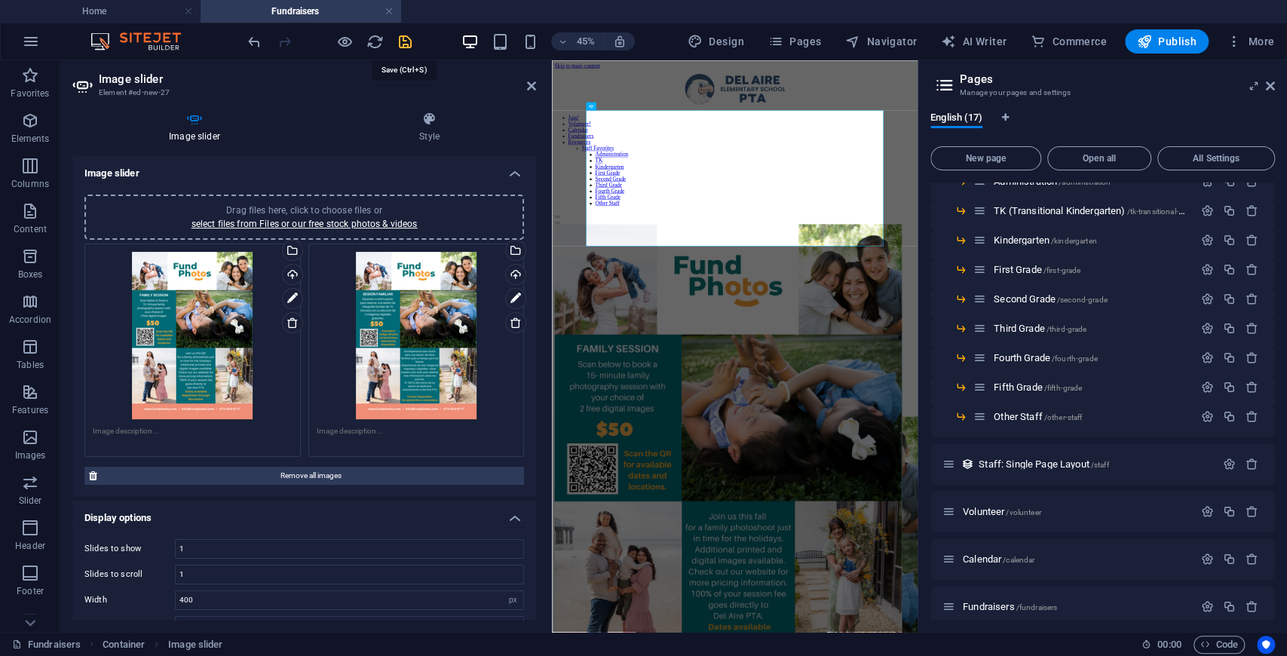
select select "s"
select select "progressive"
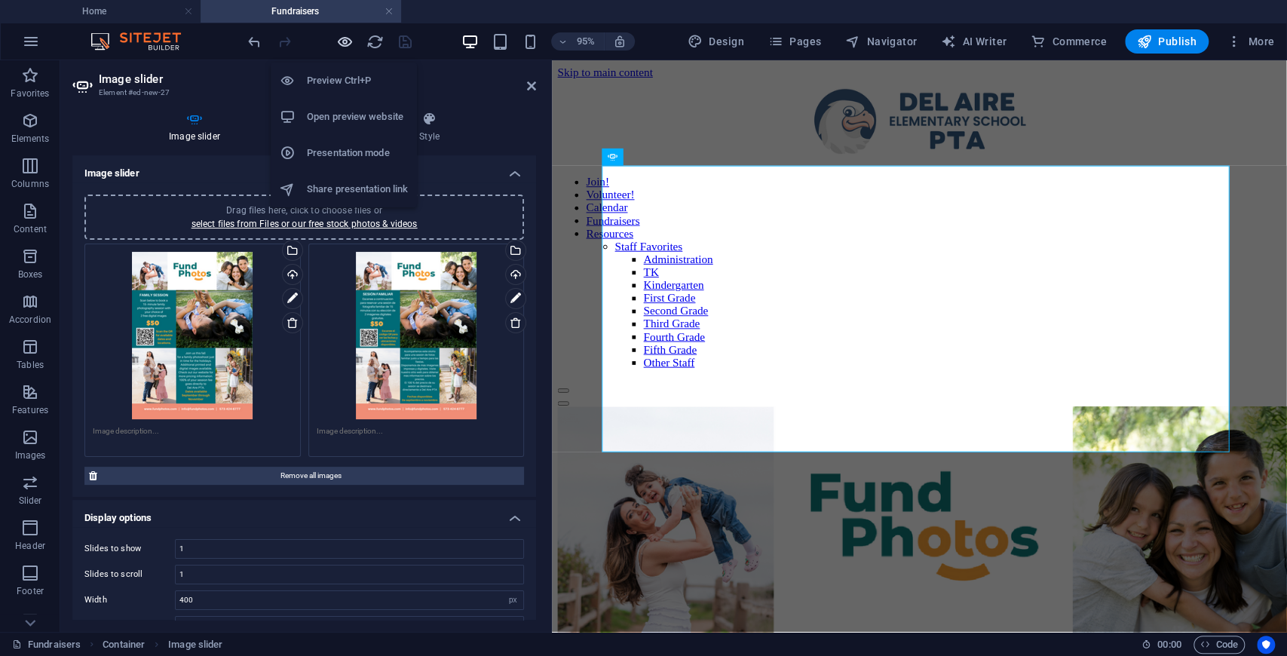
click at [347, 43] on icon "button" at bounding box center [344, 41] width 17 height 17
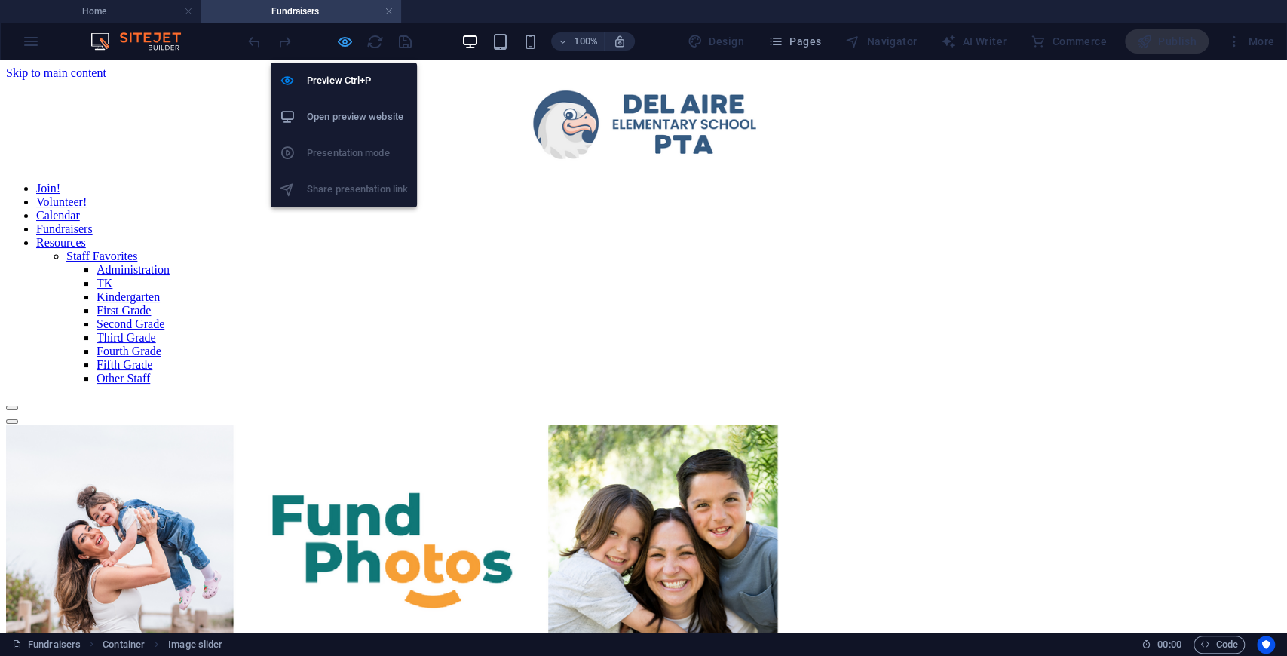
click at [340, 49] on icon "button" at bounding box center [344, 41] width 17 height 17
select select "px"
select select "fade"
select select "ms"
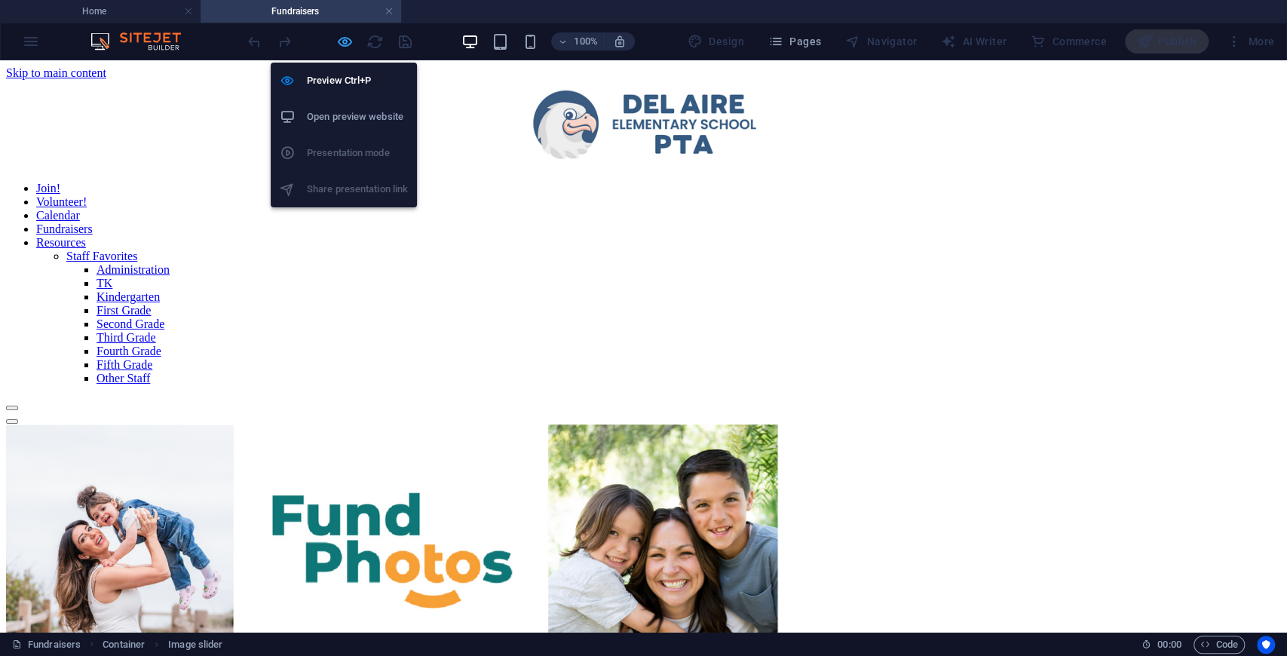
select select "s"
select select "progressive"
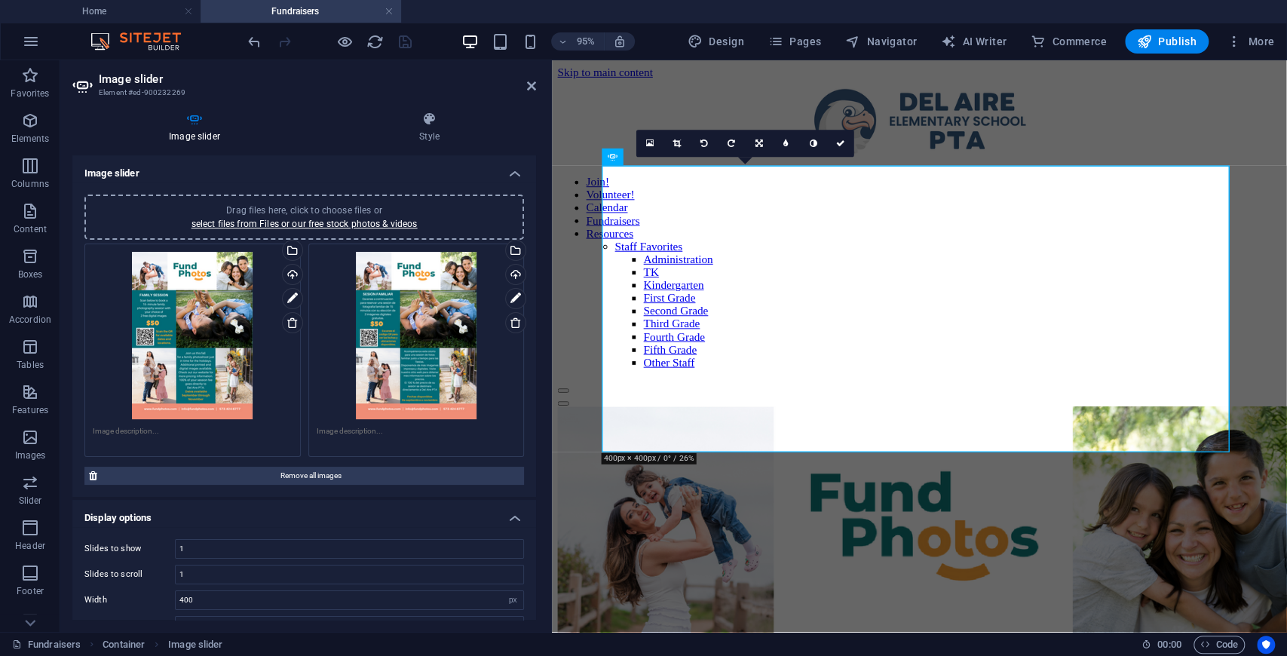
click at [204, 357] on div "Drag files here, click to choose files or select files from Files or our free s…" at bounding box center [193, 335] width 200 height 167
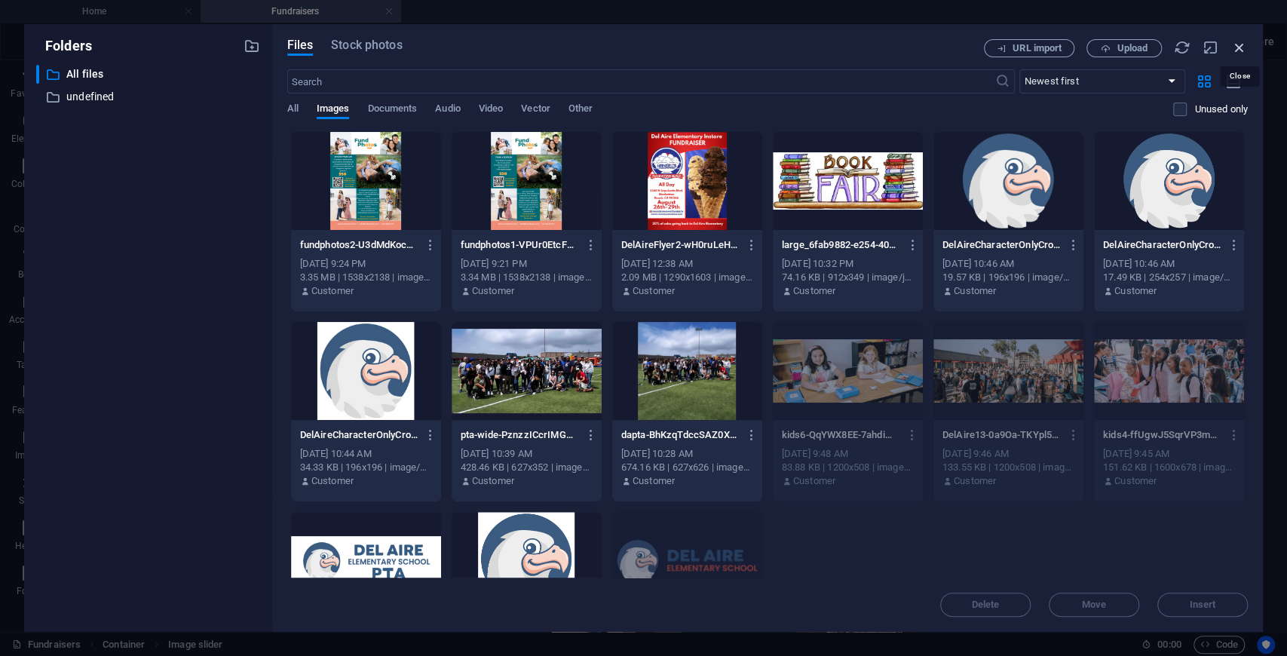
click at [1241, 51] on icon "button" at bounding box center [1239, 47] width 17 height 17
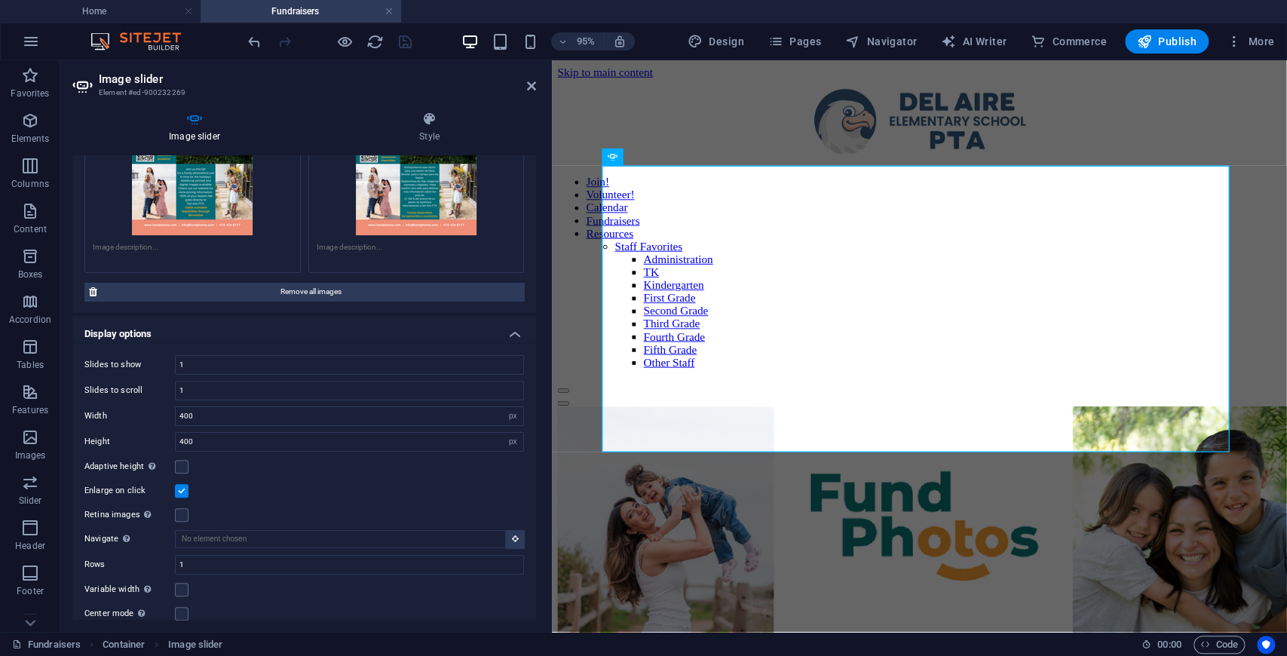
scroll to position [201, 0]
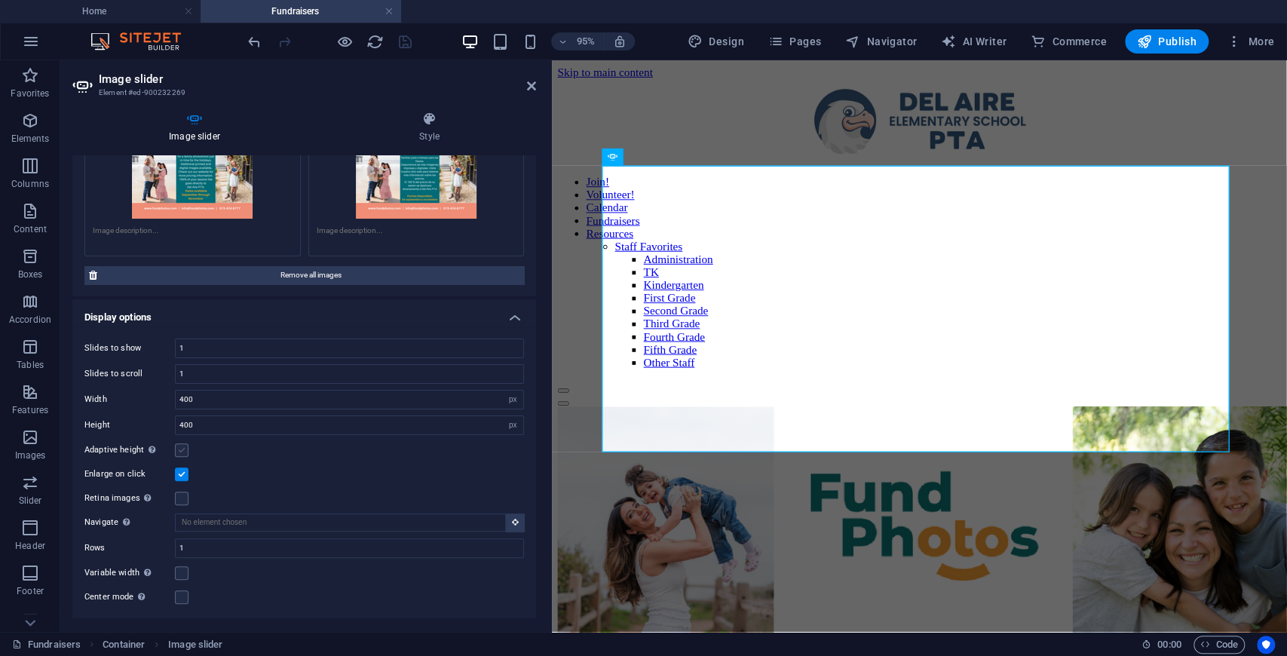
click at [184, 443] on label at bounding box center [182, 450] width 14 height 14
click at [0, 0] on input "Adaptive height Automatically adjust the height for single slide horizontal sli…" at bounding box center [0, 0] width 0 height 0
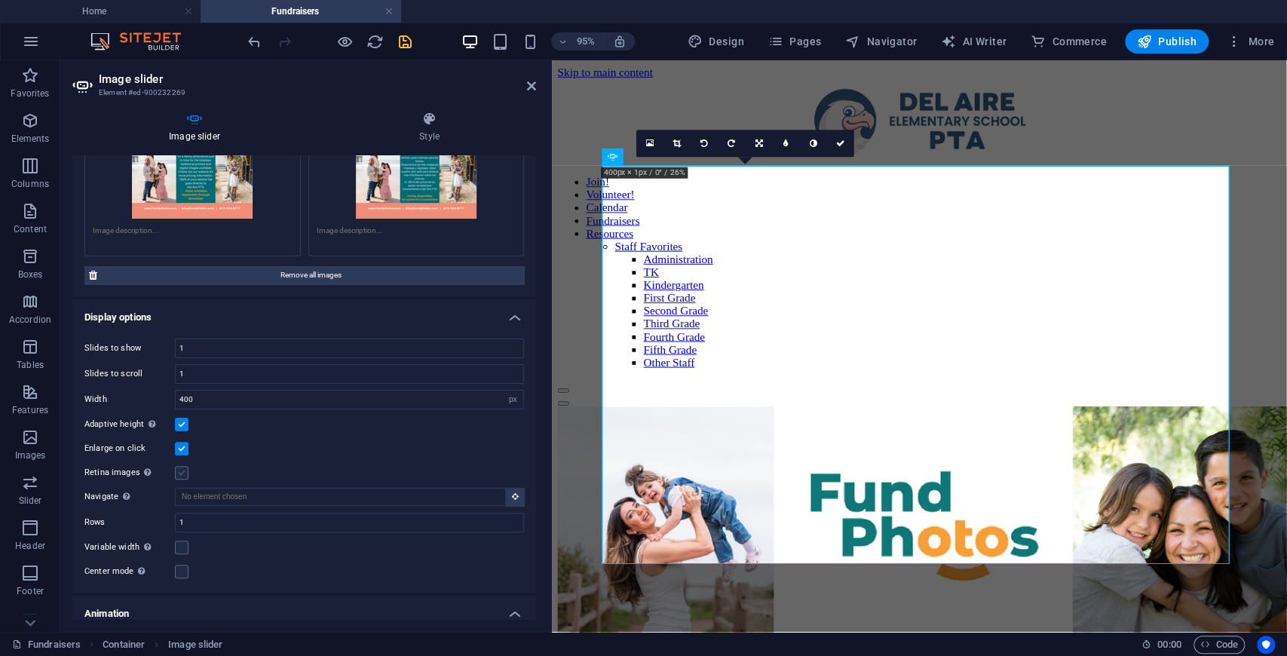
click at [179, 473] on label at bounding box center [182, 473] width 14 height 14
click at [0, 0] on input "Retina images Automatically load retina image and smartphone optimized sizes." at bounding box center [0, 0] width 0 height 0
click at [179, 473] on label at bounding box center [182, 473] width 14 height 14
click at [0, 0] on input "Retina images Automatically load retina image and smartphone optimized sizes." at bounding box center [0, 0] width 0 height 0
click at [179, 473] on label at bounding box center [182, 473] width 14 height 14
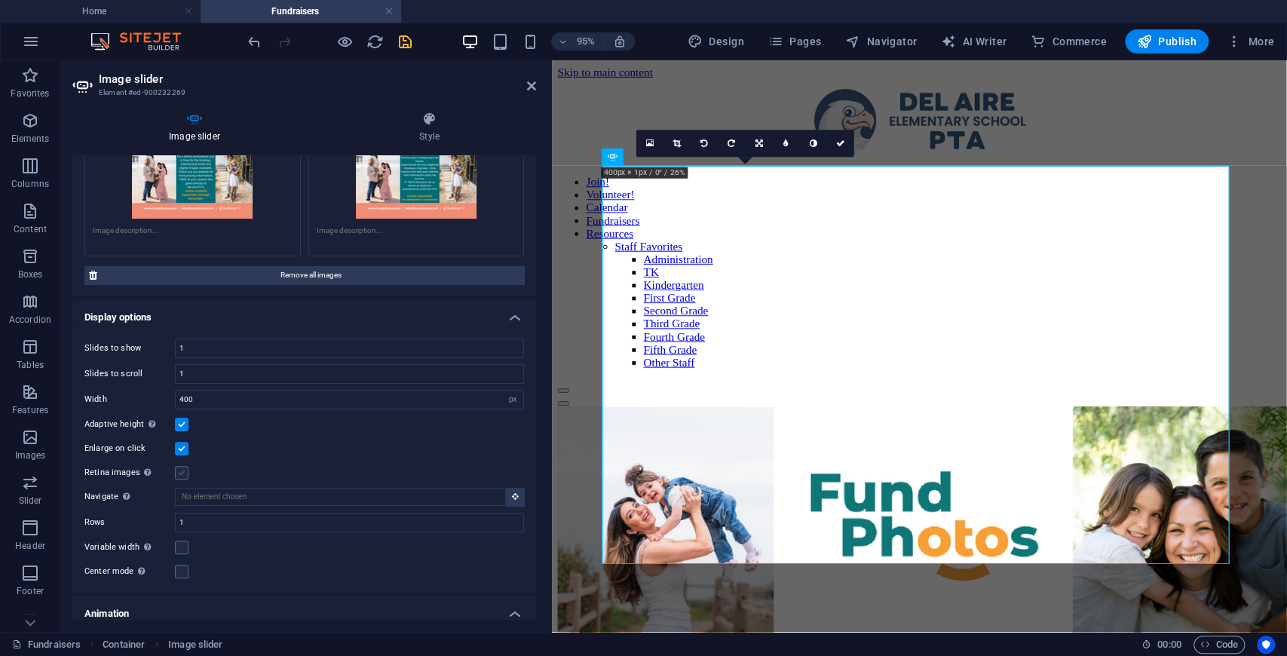
click at [0, 0] on input "Retina images Automatically load retina image and smartphone optimized sizes." at bounding box center [0, 0] width 0 height 0
click at [179, 473] on label at bounding box center [182, 473] width 14 height 14
click at [0, 0] on input "Retina images Automatically load retina image and smartphone optimized sizes." at bounding box center [0, 0] width 0 height 0
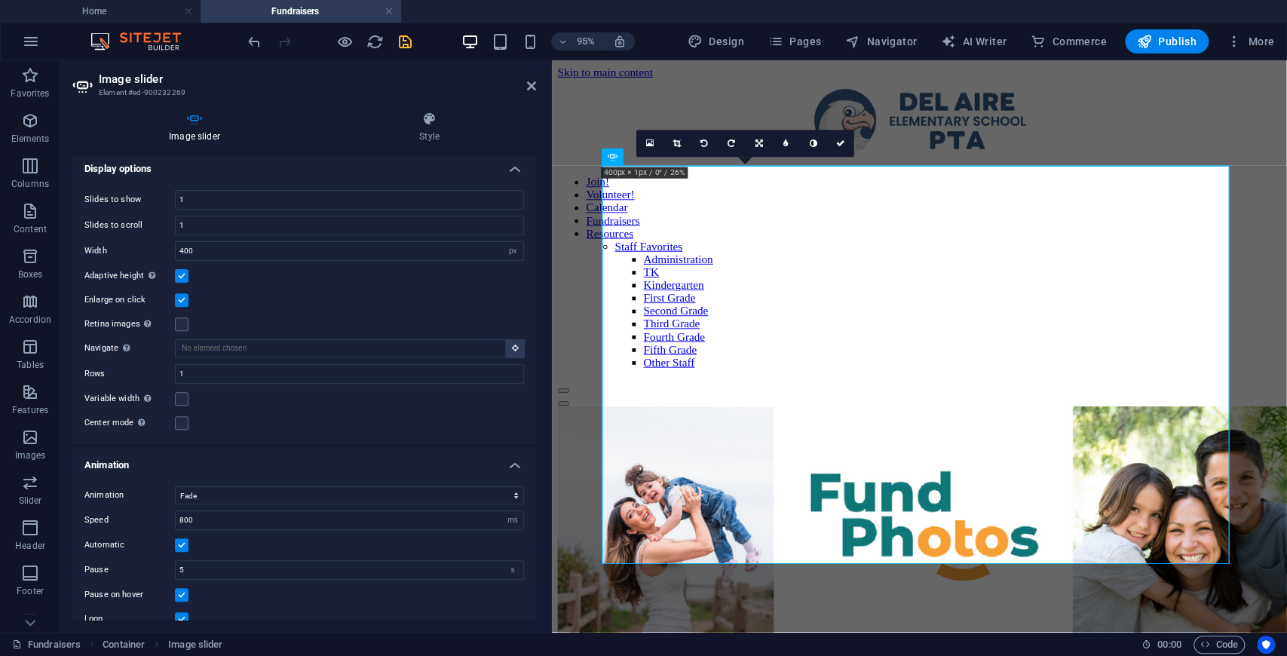
scroll to position [302, 0]
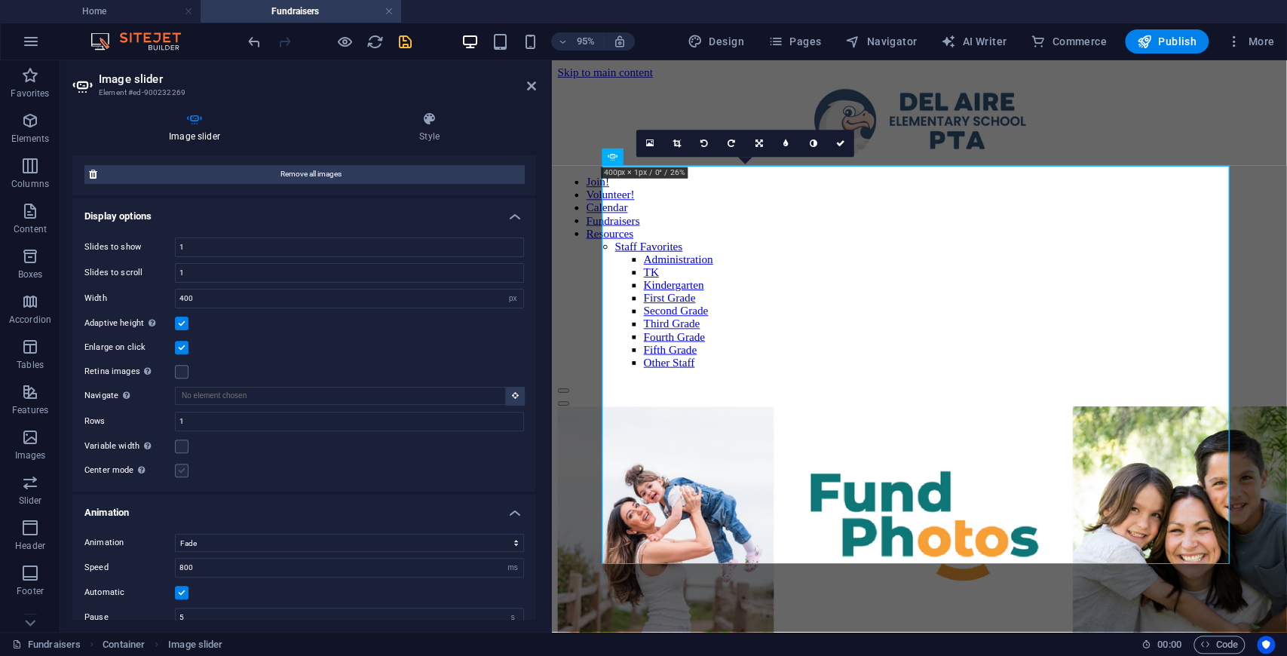
click at [181, 468] on label at bounding box center [182, 471] width 14 height 14
click at [0, 0] on input "Center mode Enables centered view with partial previous/next slide. Use with od…" at bounding box center [0, 0] width 0 height 0
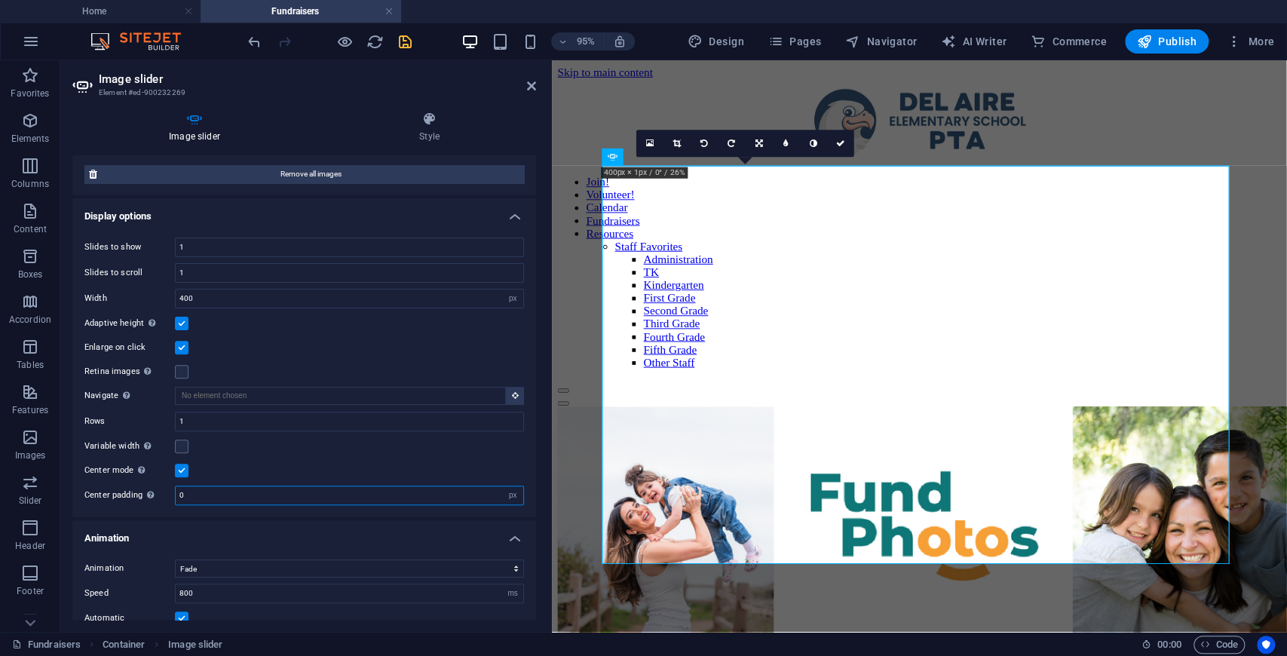
click at [240, 489] on input "0" at bounding box center [350, 495] width 348 height 18
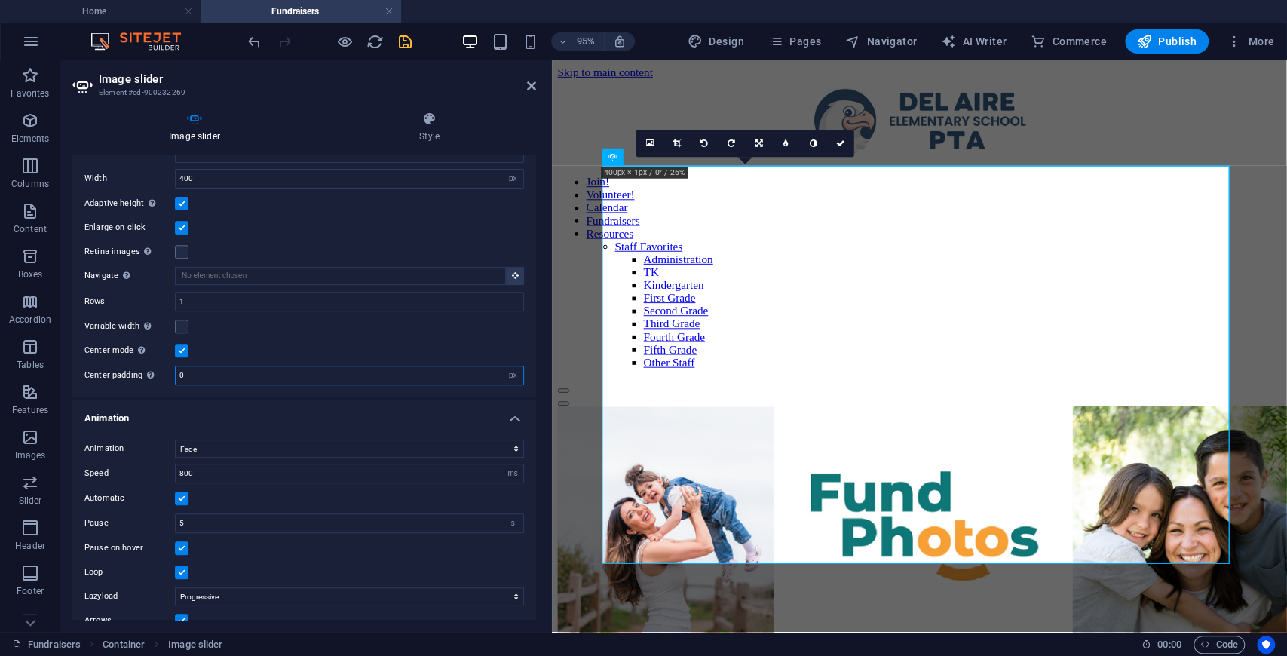
scroll to position [463, 0]
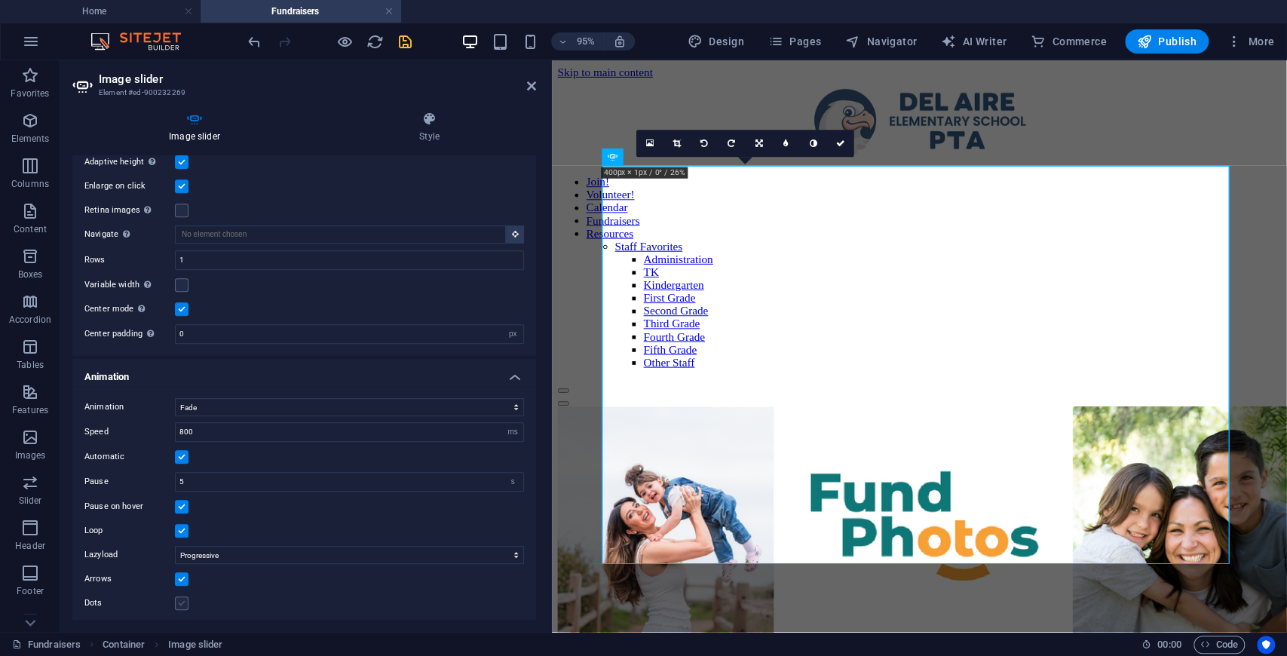
click at [185, 599] on label at bounding box center [182, 603] width 14 height 14
click at [0, 0] on input "Dots" at bounding box center [0, 0] width 0 height 0
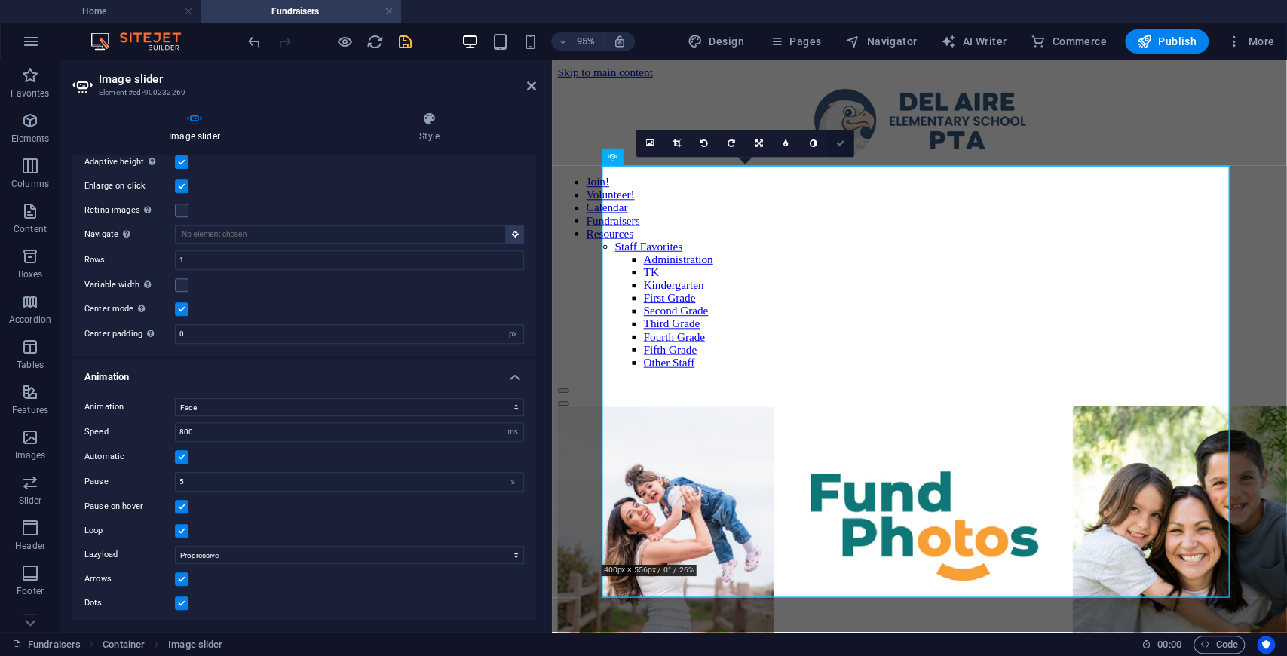
click at [843, 143] on icon at bounding box center [840, 143] width 9 height 8
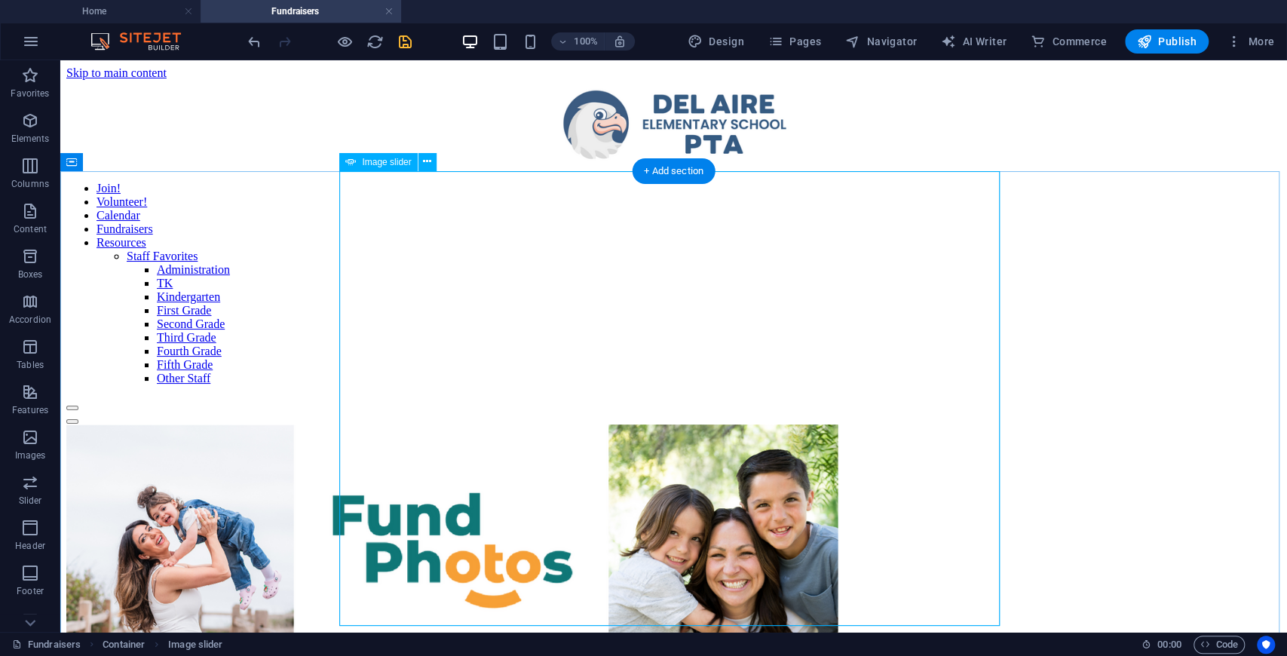
click at [356, 160] on div "Image slider" at bounding box center [378, 162] width 78 height 18
select select "px"
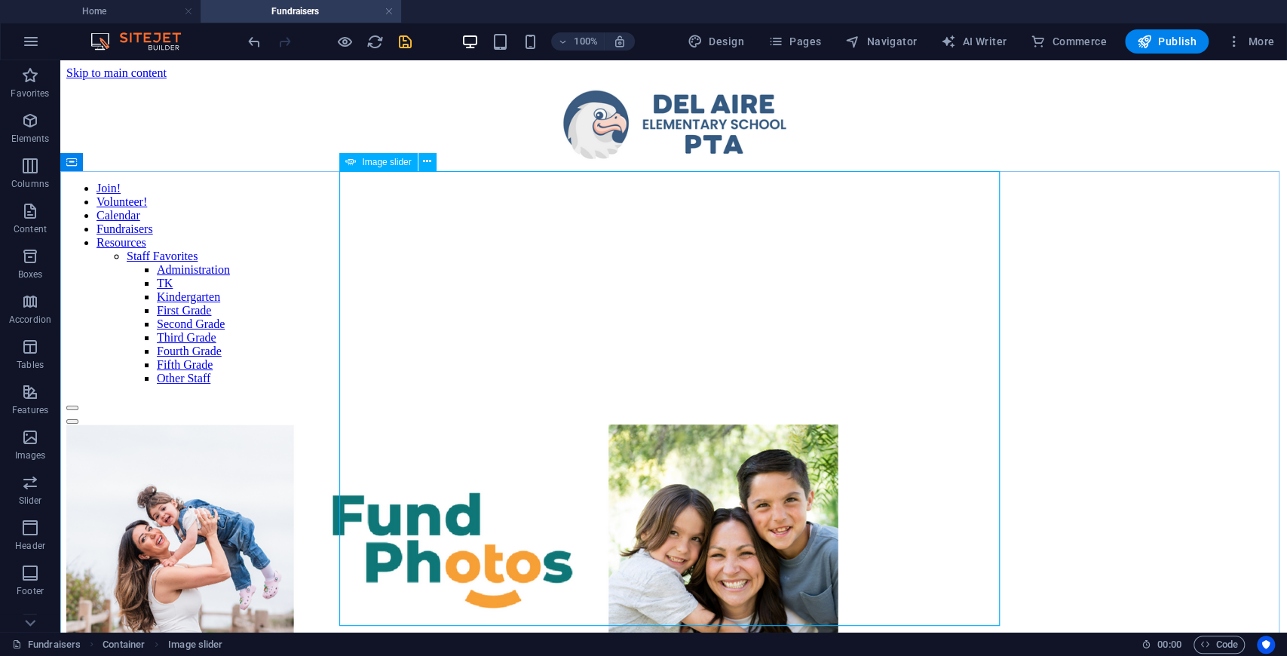
select select "fade"
select select "ms"
select select "s"
select select "progressive"
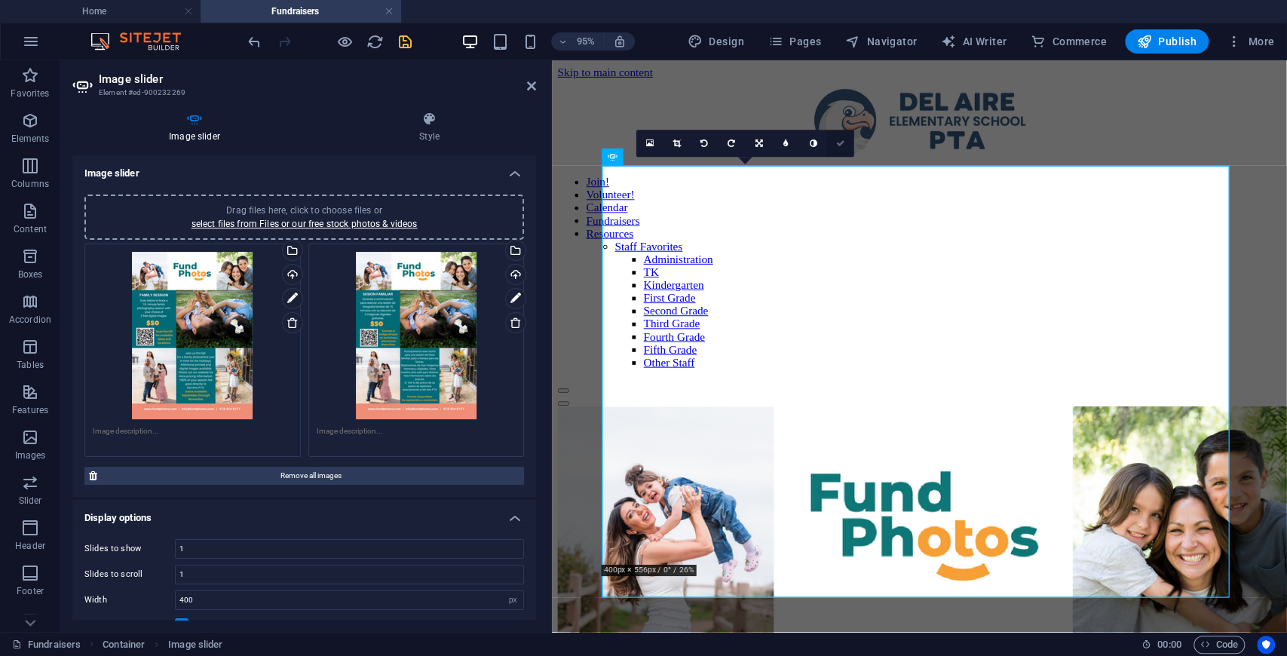
click at [840, 141] on icon at bounding box center [840, 143] width 9 height 8
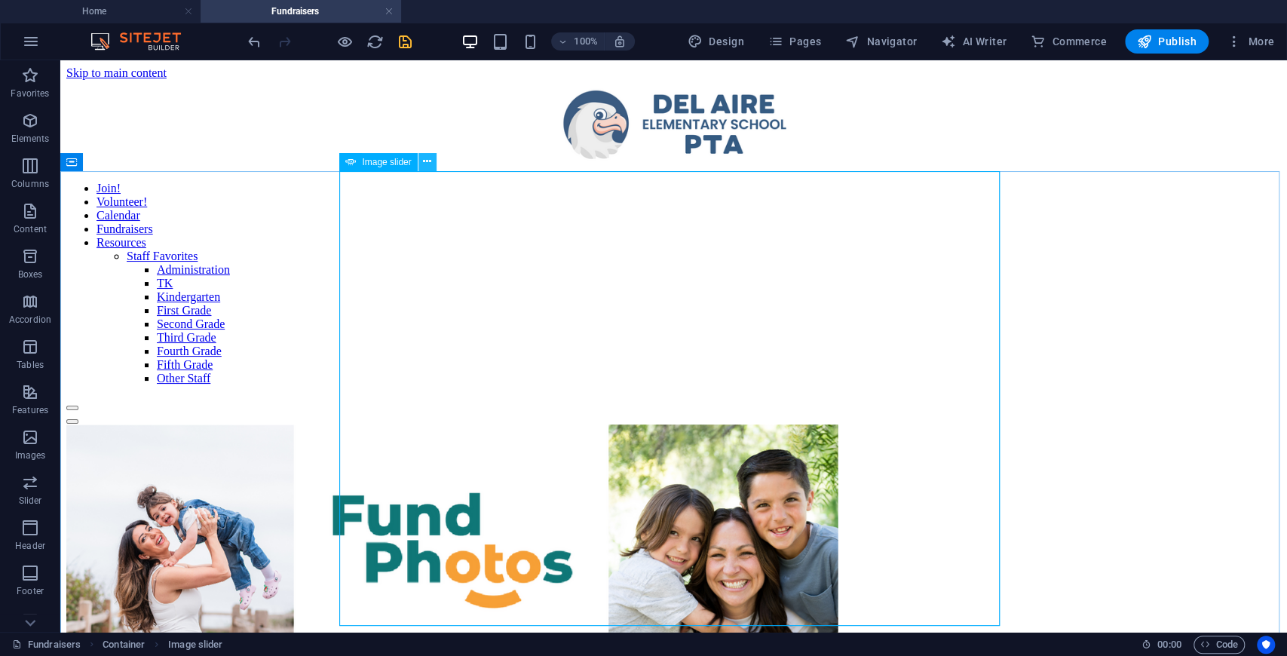
click at [424, 162] on icon at bounding box center [427, 162] width 8 height 16
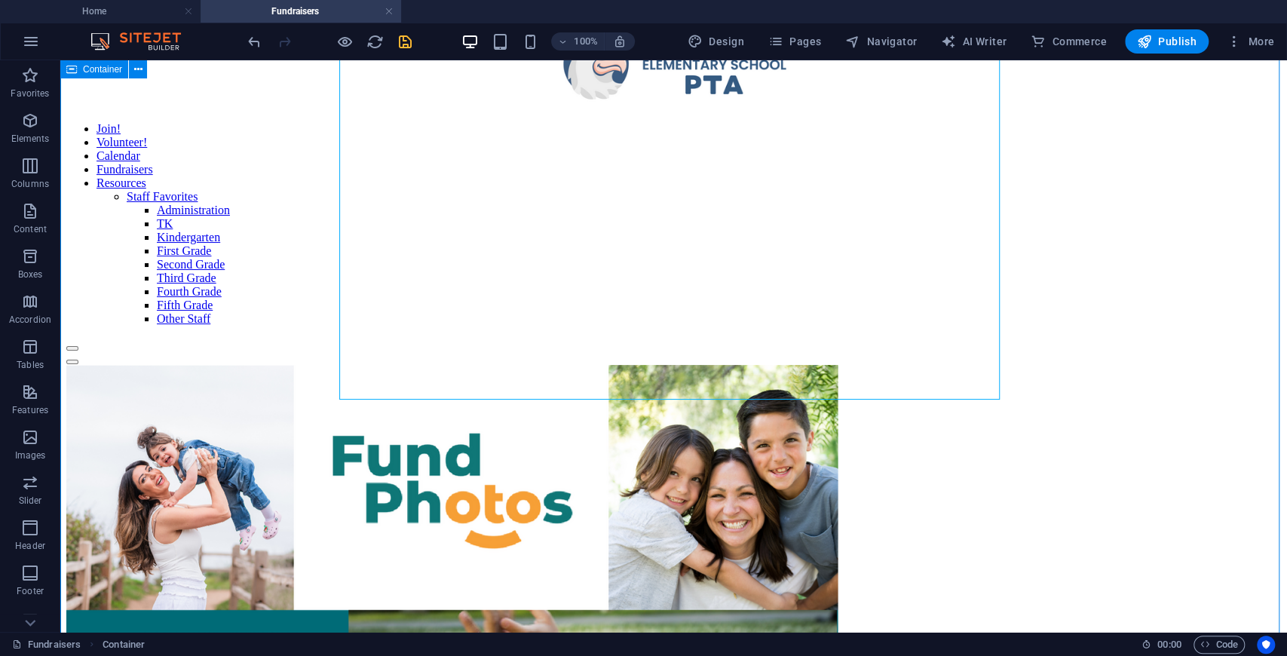
scroll to position [0, 0]
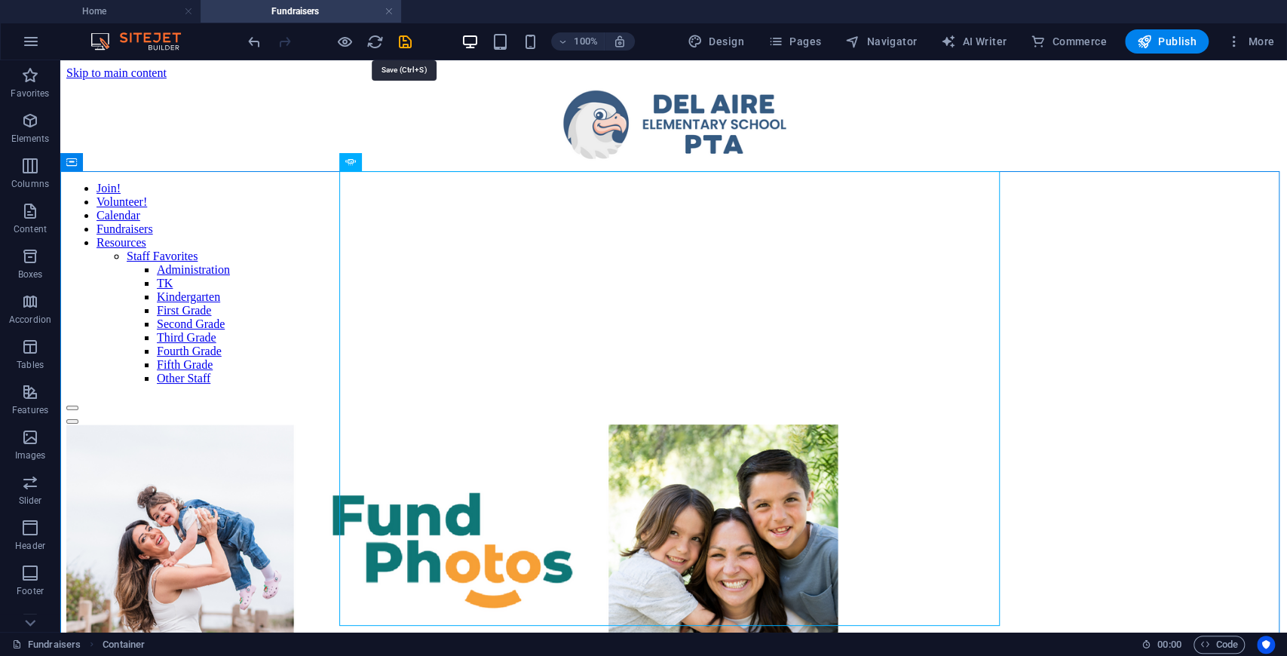
click at [406, 44] on icon "save" at bounding box center [405, 41] width 17 height 17
select select "px"
select select "fade"
select select "ms"
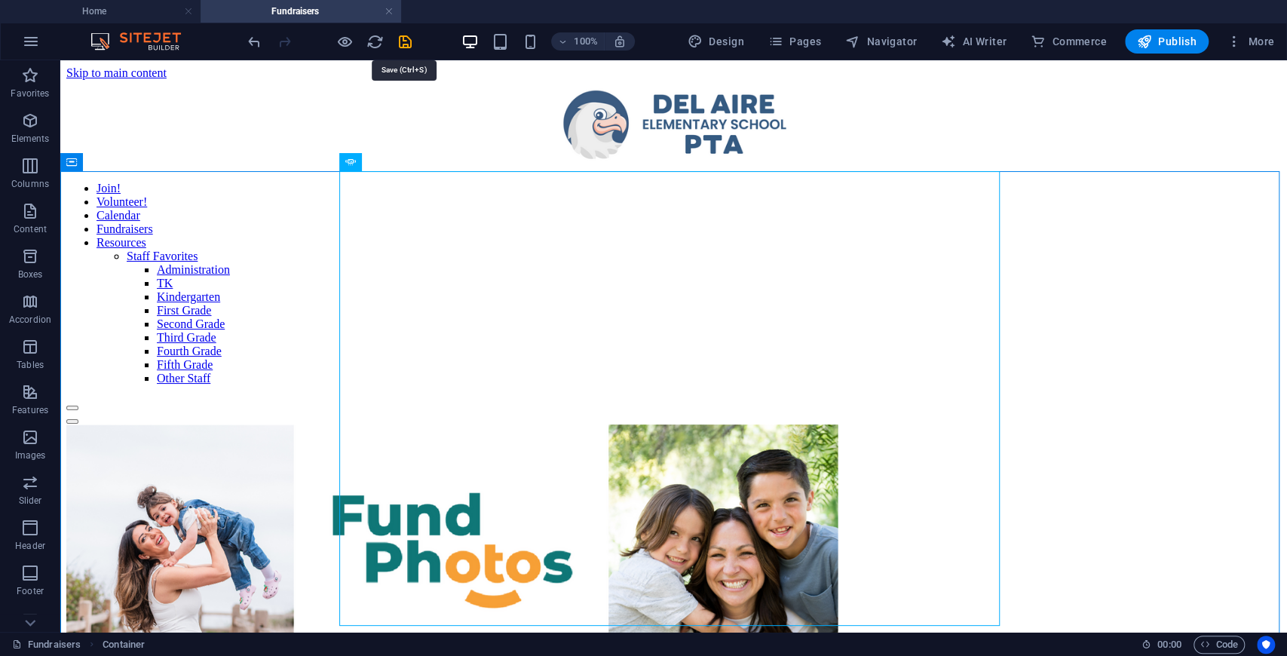
select select "s"
select select "progressive"
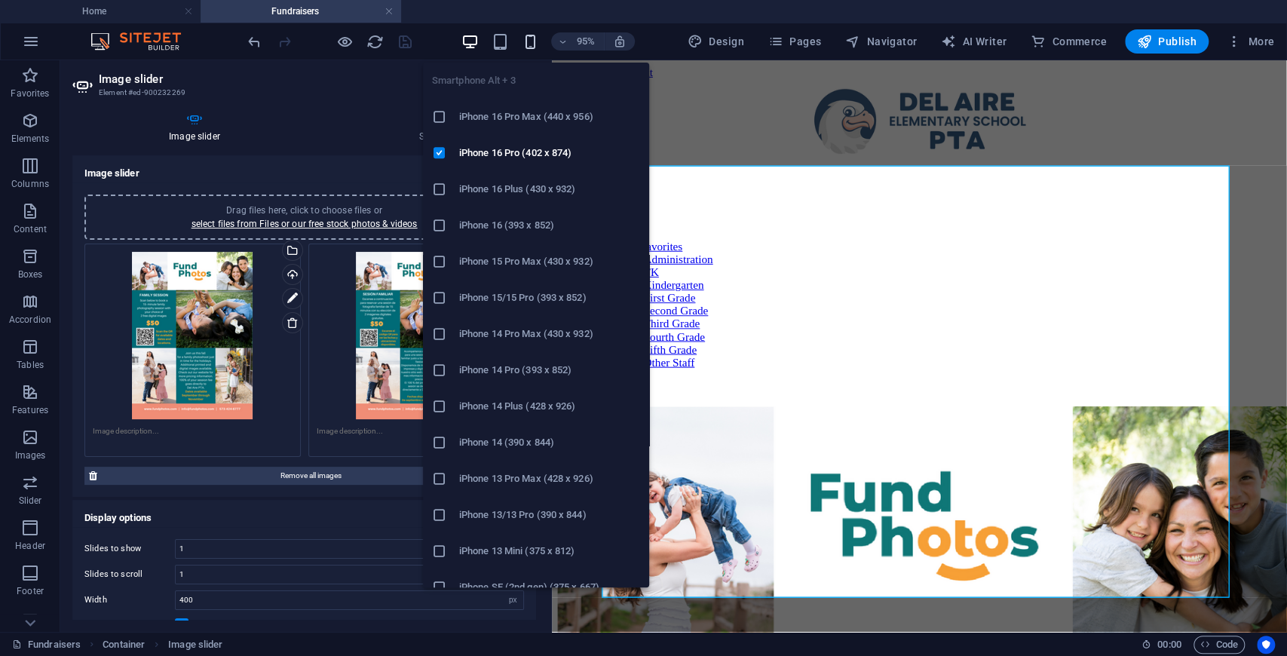
click at [534, 40] on icon "button" at bounding box center [529, 41] width 17 height 17
